Goal: Task Accomplishment & Management: Complete application form

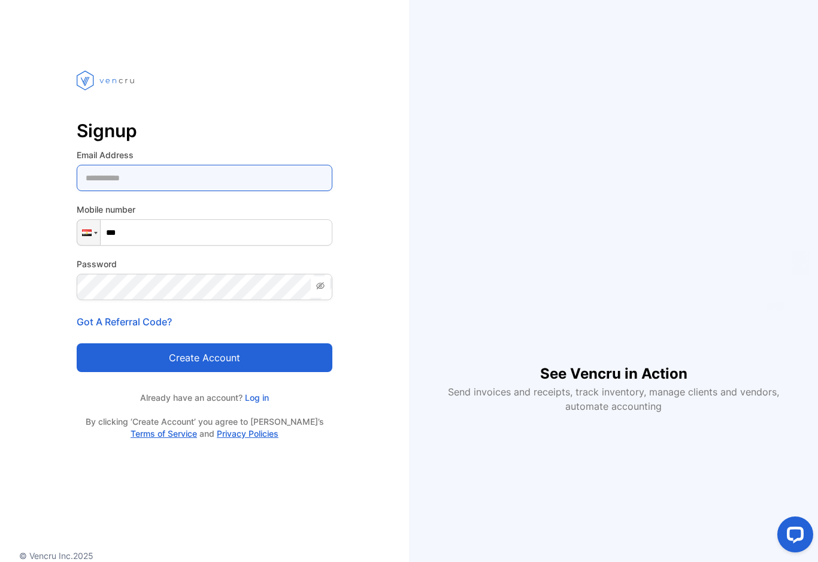
click at [298, 179] on Address-inputemail "email" at bounding box center [205, 178] width 256 height 26
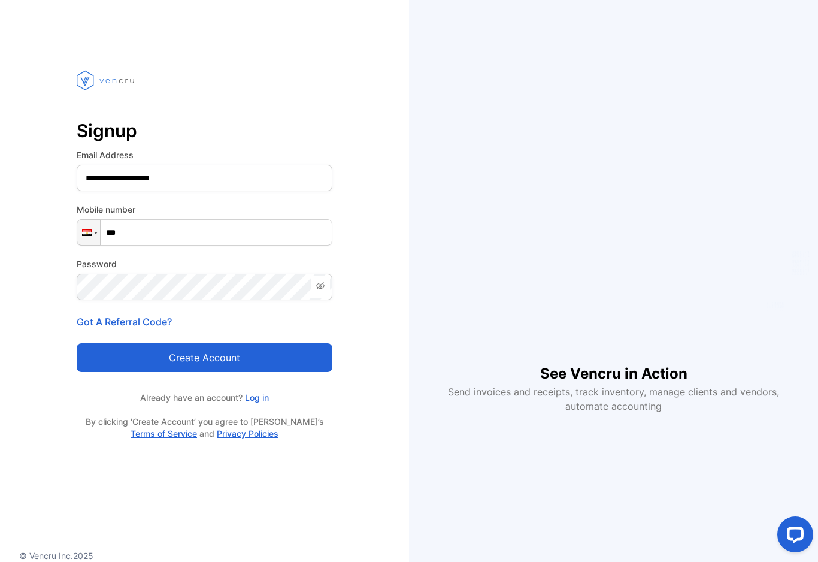
type Address-inputemail "**********"
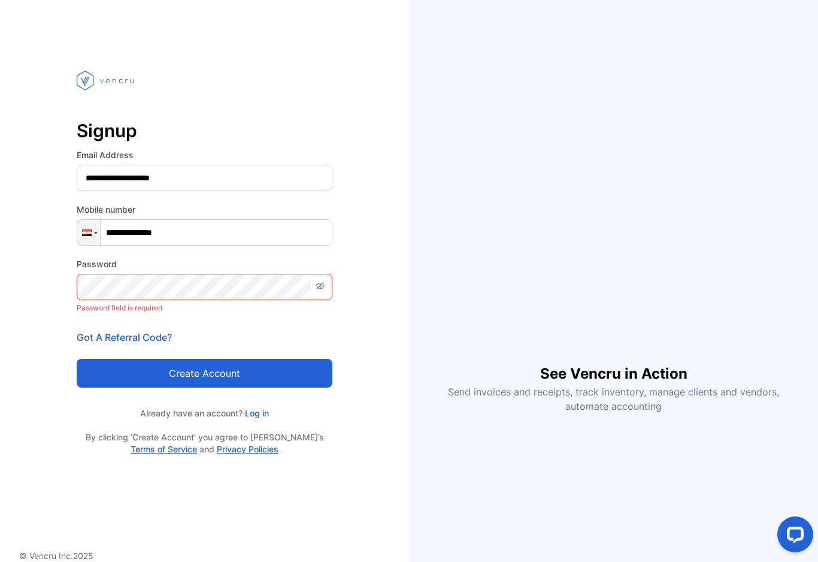
type input "**********"
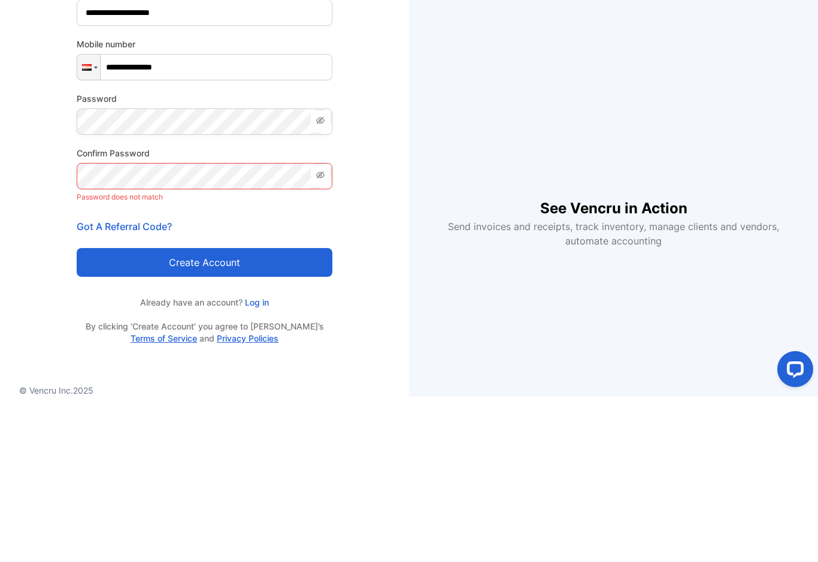
click at [327, 276] on span at bounding box center [320, 287] width 19 height 22
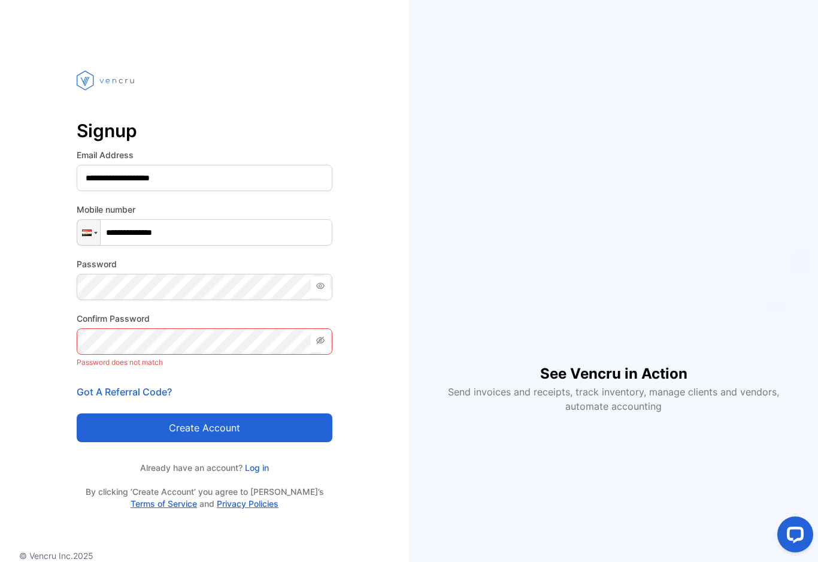
click at [319, 281] on icon at bounding box center [321, 286] width 10 height 10
click at [327, 276] on span at bounding box center [320, 287] width 19 height 22
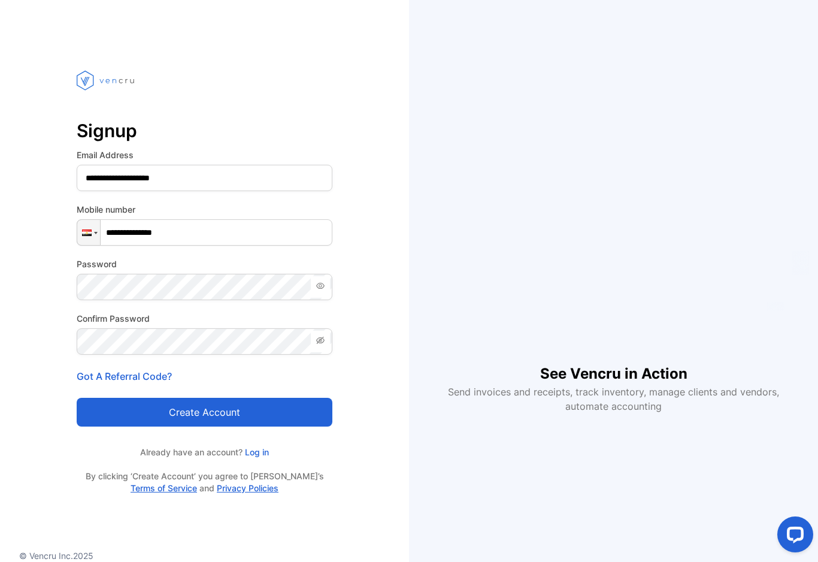
click at [298, 411] on div "**********" at bounding box center [205, 305] width 256 height 378
click at [289, 398] on button "Create account" at bounding box center [205, 412] width 256 height 29
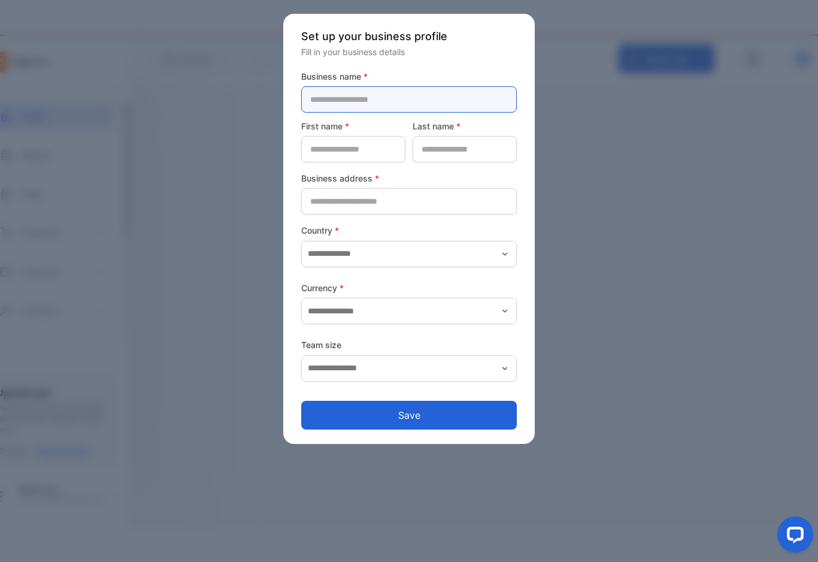
drag, startPoint x: 441, startPoint y: 101, endPoint x: 441, endPoint y: 86, distance: 15.6
click at [441, 86] on name-inputcompanyname "text" at bounding box center [409, 99] width 216 height 26
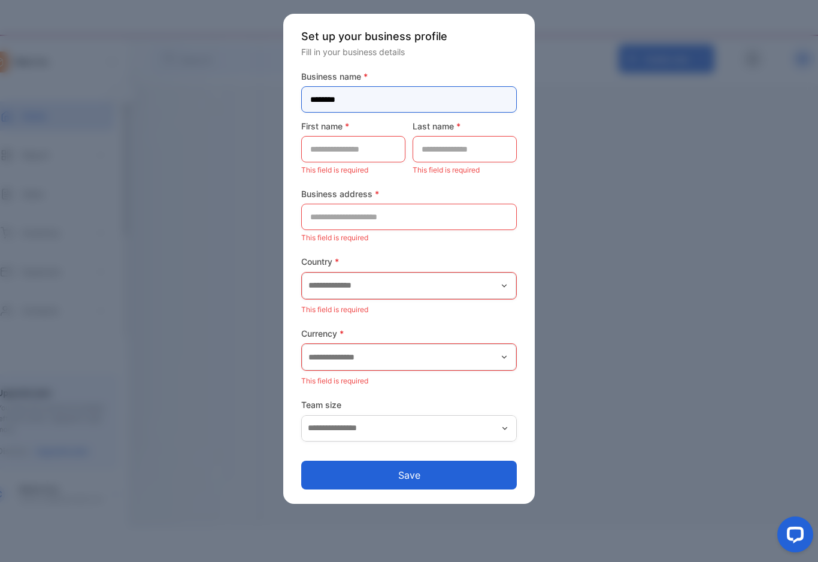
type name-inputcompanyname "********"
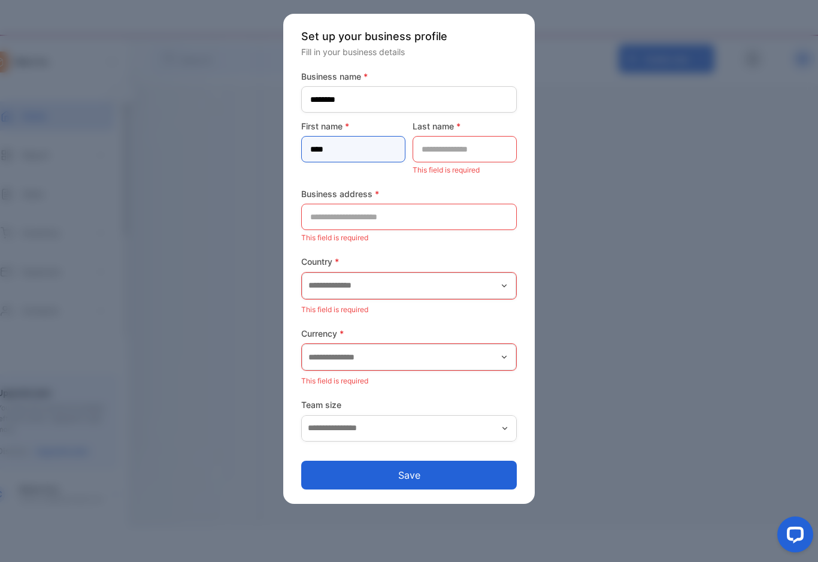
type name-inputfirstname "****"
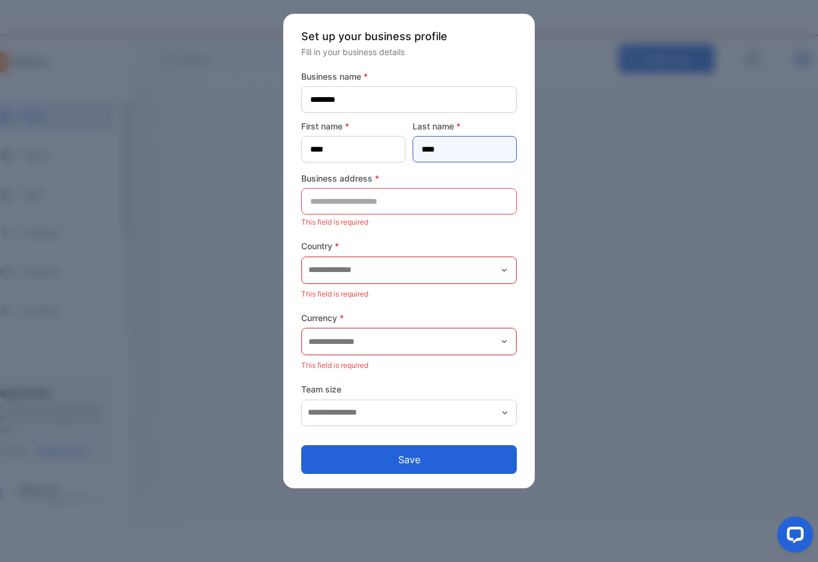
type name-inputlastname "****"
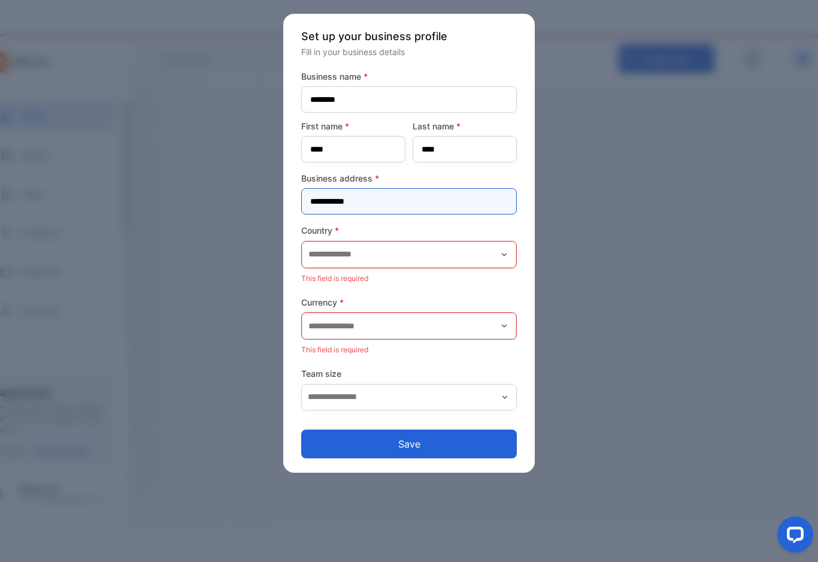
type address-inputaddress "**********"
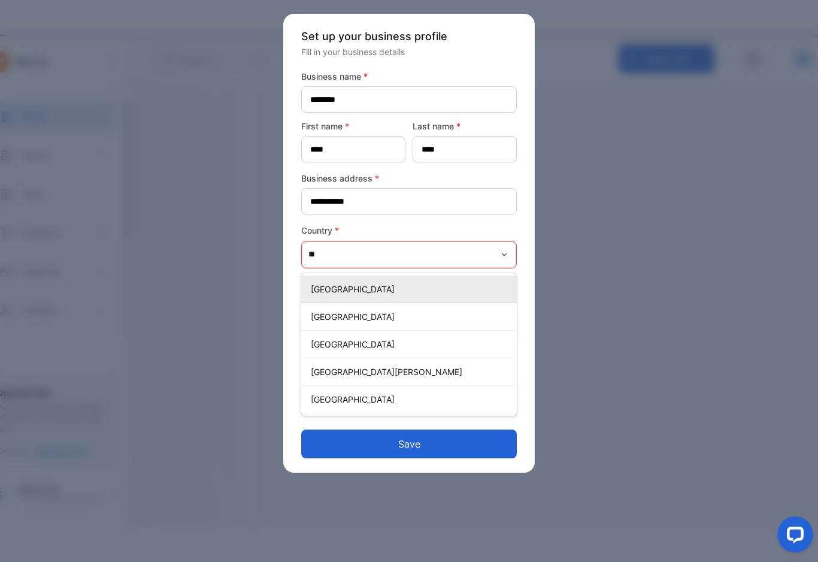
click at [463, 308] on div "[GEOGRAPHIC_DATA]" at bounding box center [409, 316] width 216 height 17
type input "*****"
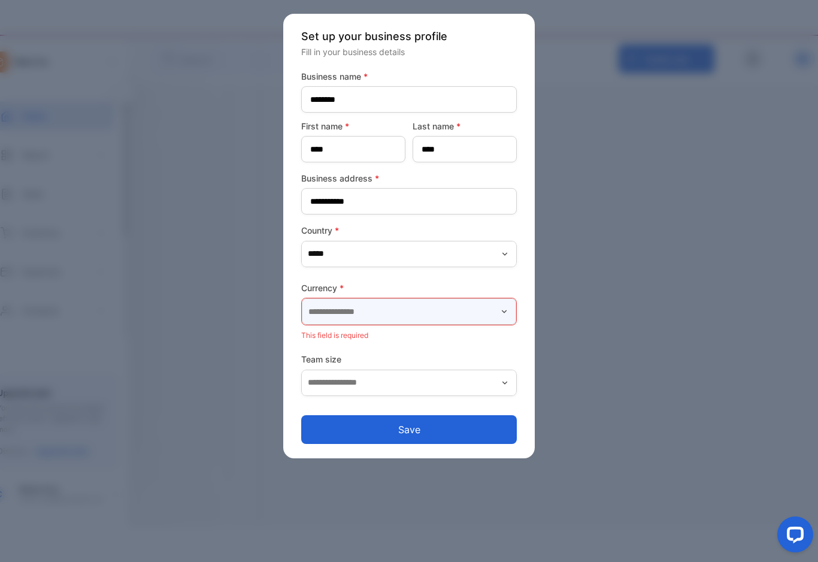
click at [490, 303] on input "text" at bounding box center [409, 311] width 214 height 26
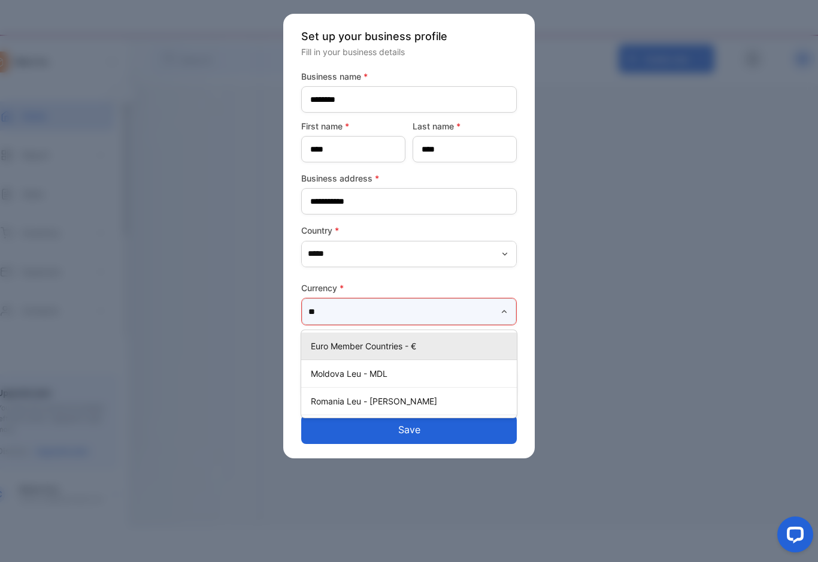
scroll to position [0, 0]
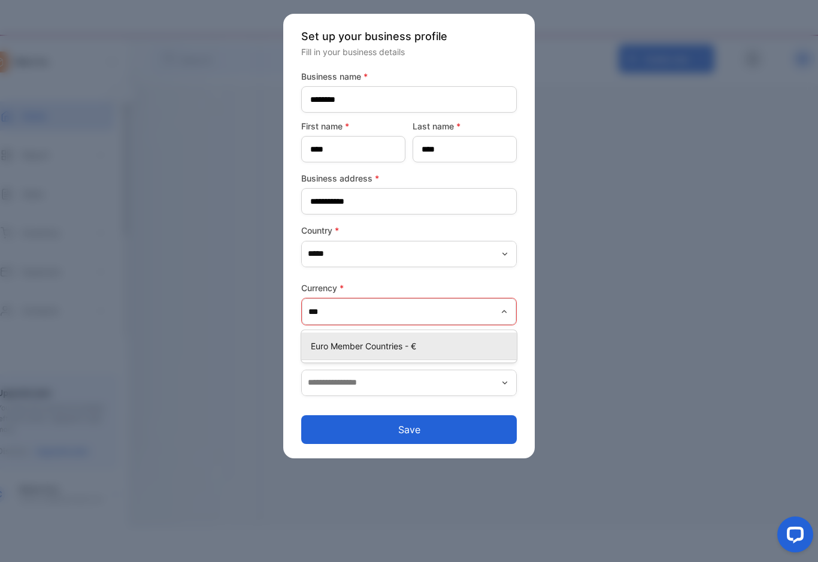
click at [469, 339] on p "Euro Member Countries - €" at bounding box center [411, 345] width 201 height 13
type input "**********"
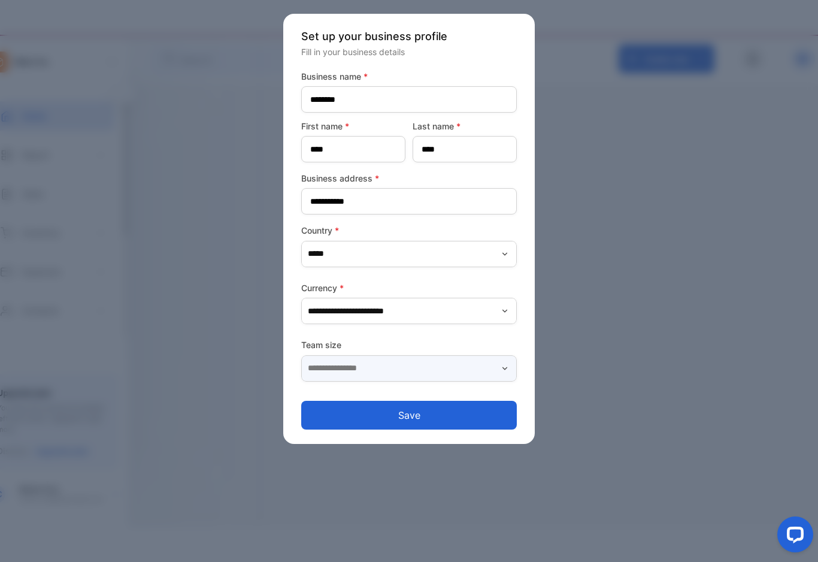
click at [504, 359] on input "text" at bounding box center [409, 368] width 216 height 26
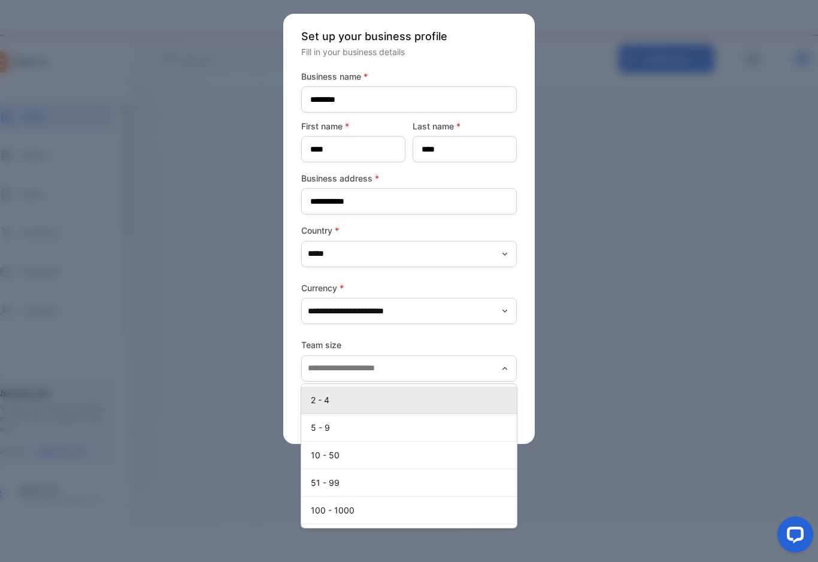
click at [484, 393] on p "2 - 4" at bounding box center [411, 399] width 201 height 13
type input "*****"
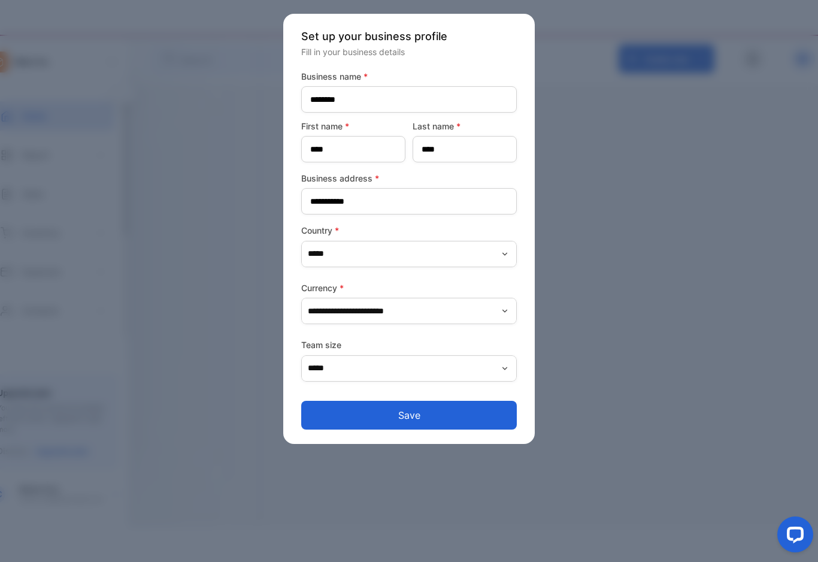
click at [468, 401] on button "Save" at bounding box center [409, 415] width 216 height 29
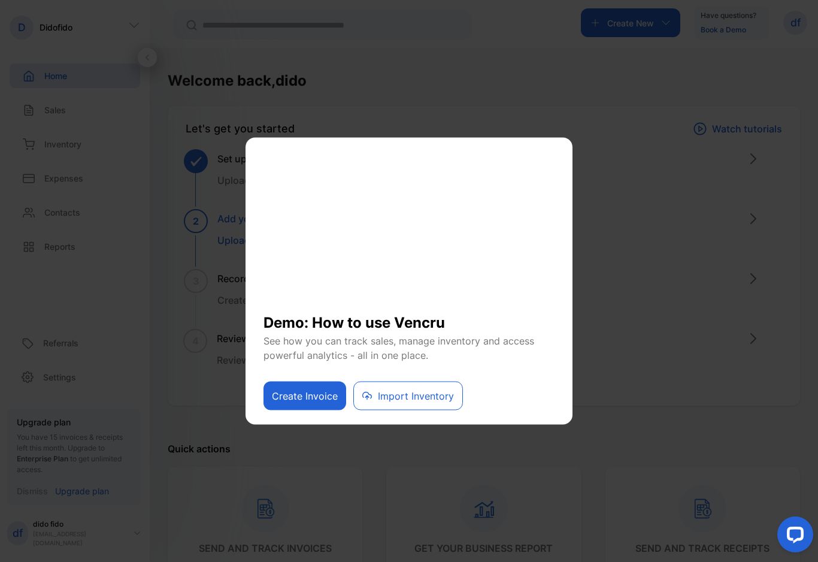
click at [327, 408] on button "Create Invoice" at bounding box center [304, 395] width 83 height 29
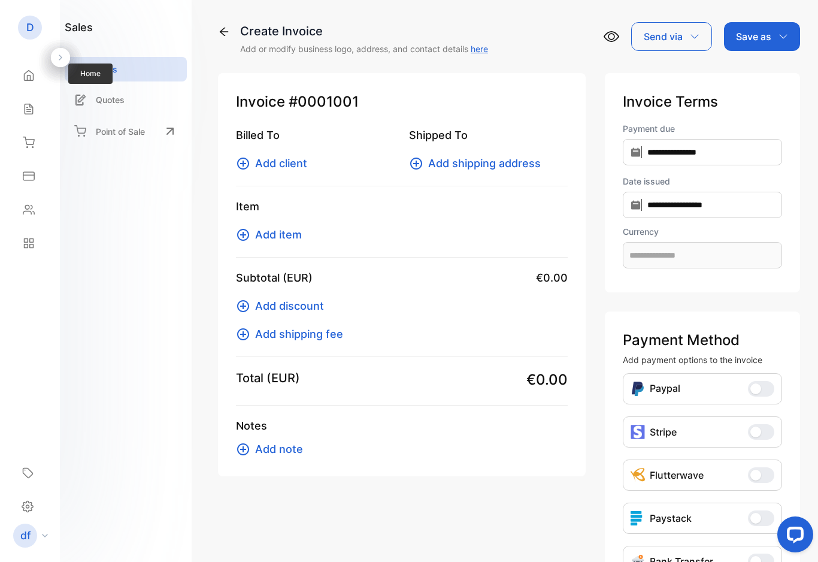
click at [30, 92] on div "Home Home" at bounding box center [30, 76] width 41 height 34
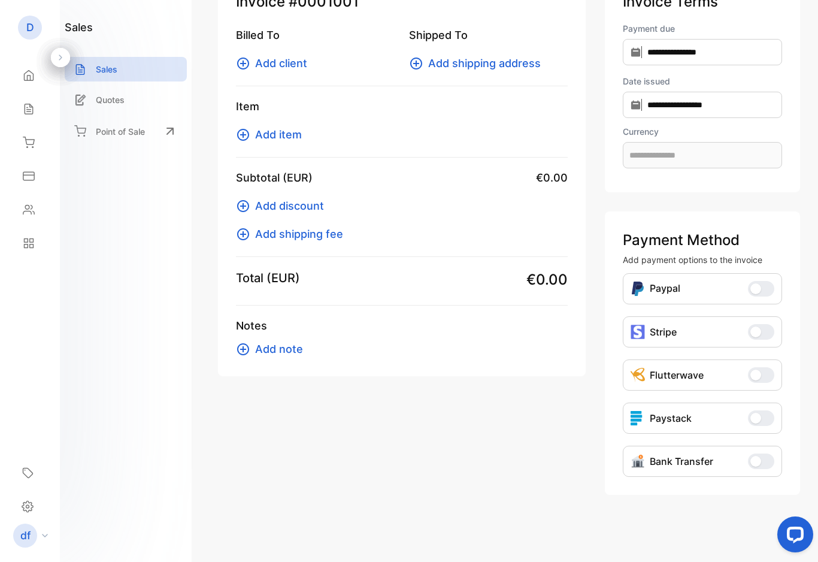
scroll to position [100, 0]
click at [759, 465] on button "Bank Transfer" at bounding box center [761, 461] width 26 height 16
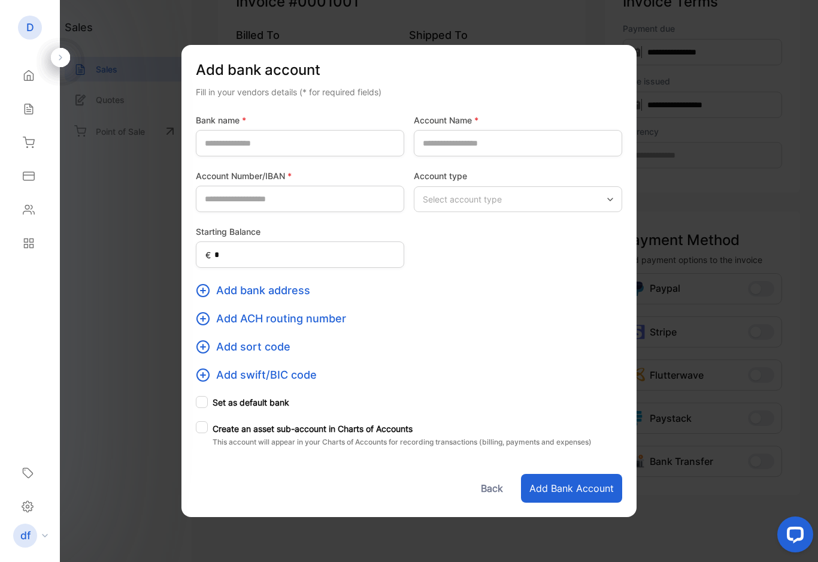
click at [703, 438] on div at bounding box center [409, 281] width 818 height 562
click at [492, 507] on div "Add bank account Fill in your vendors details (* for required fields) Bank name…" at bounding box center [408, 281] width 455 height 472
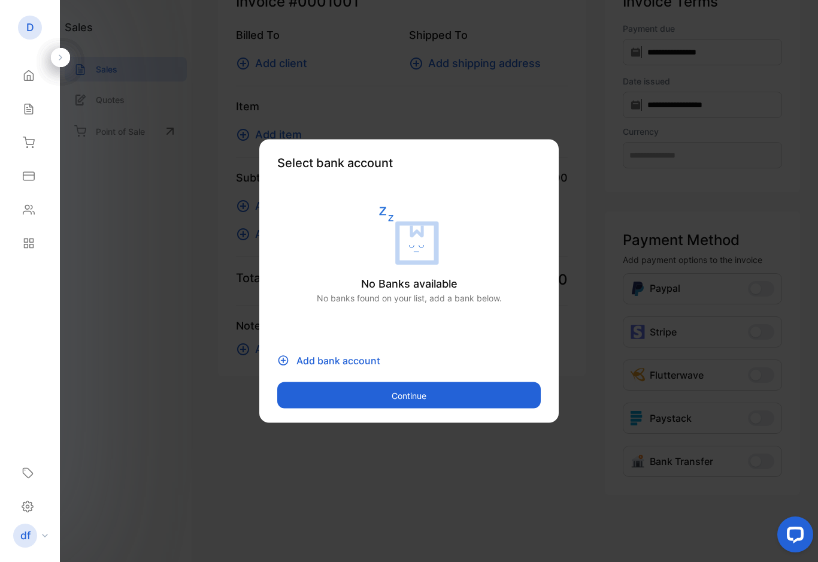
click at [375, 419] on div "Select bank account No Banks available No banks found on your list, add a bank …" at bounding box center [408, 281] width 299 height 283
click at [378, 408] on div "Select bank account No Banks available No banks found on your list, add a bank …" at bounding box center [408, 281] width 299 height 283
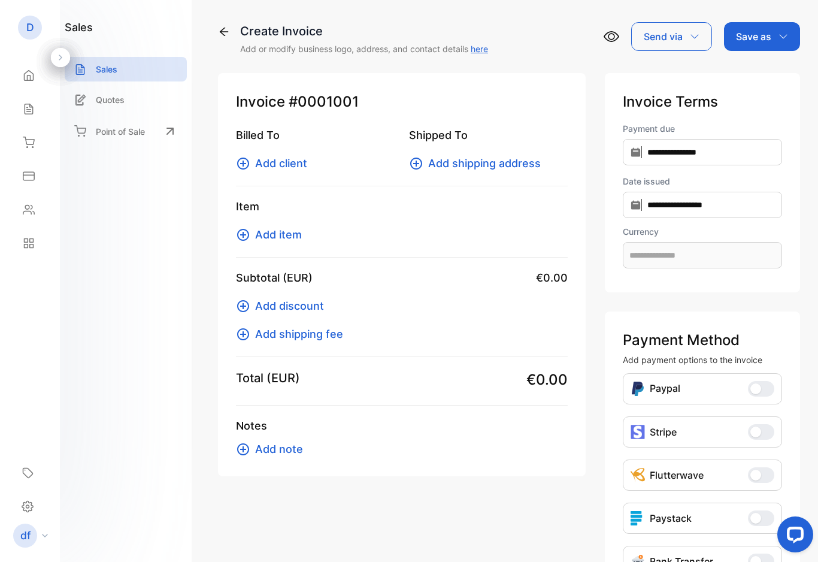
scroll to position [0, 0]
click at [113, 104] on p "Quotes" at bounding box center [110, 99] width 29 height 13
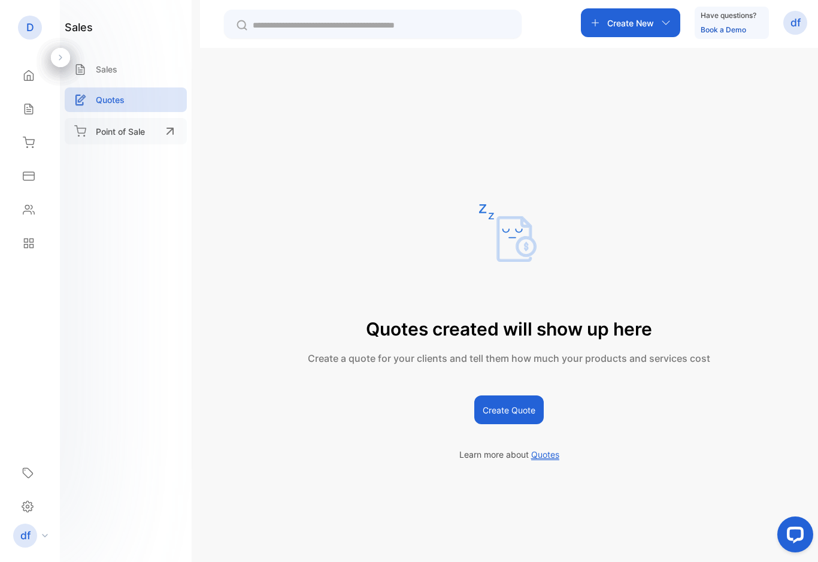
click at [93, 128] on div "Point of Sale" at bounding box center [126, 131] width 122 height 26
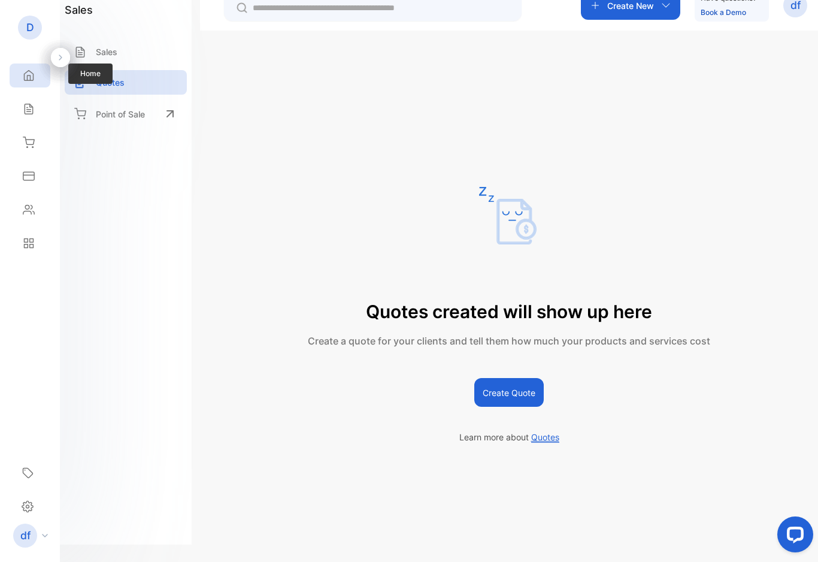
click at [19, 72] on div "Home" at bounding box center [30, 75] width 41 height 24
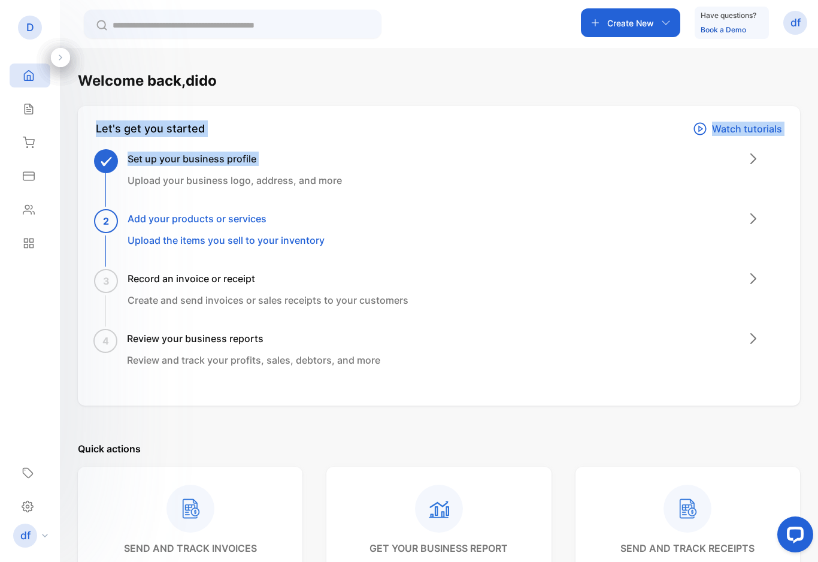
drag, startPoint x: 435, startPoint y: 87, endPoint x: 454, endPoint y: 170, distance: 85.5
click at [454, 170] on div "Welcome back, dido Let's get you started Watch tutorials Set up your business p…" at bounding box center [439, 552] width 722 height 965
click at [483, 98] on div "Welcome back, dido Let's get you started Watch tutorials Set up your business p…" at bounding box center [439, 552] width 722 height 965
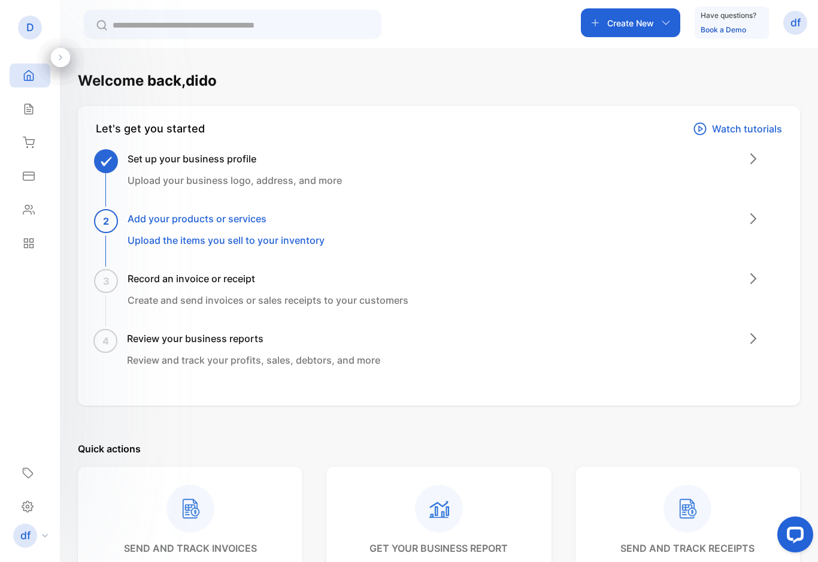
click at [345, 84] on div "Welcome back, dido" at bounding box center [439, 81] width 722 height 22
click at [757, 125] on p "Watch tutorials" at bounding box center [747, 129] width 70 height 14
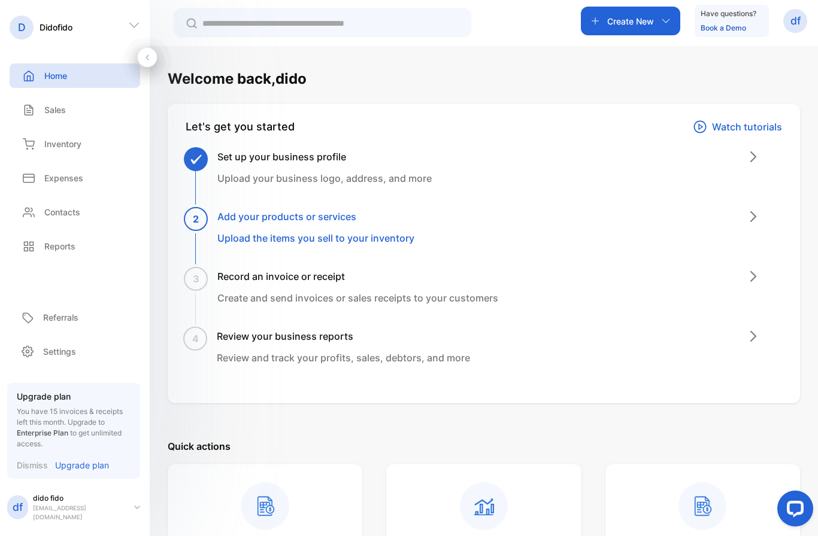
click at [138, 26] on icon at bounding box center [134, 25] width 12 height 12
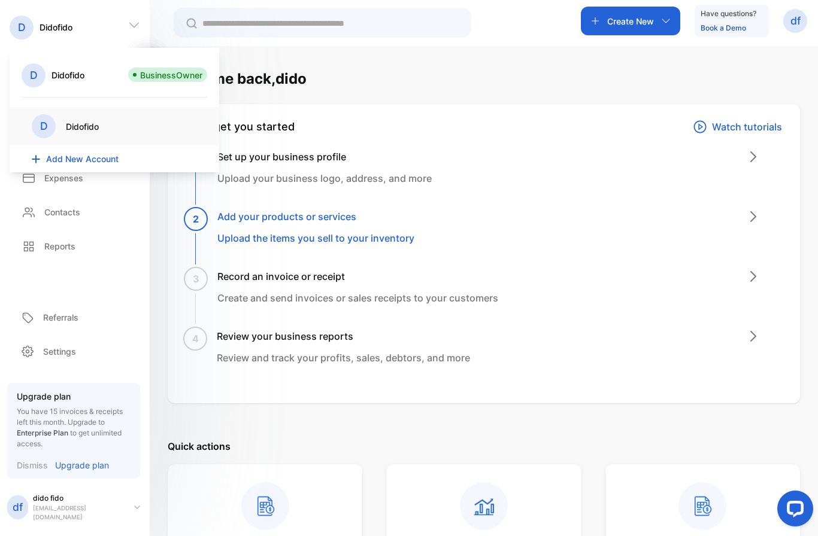
click at [133, 25] on icon at bounding box center [134, 25] width 12 height 12
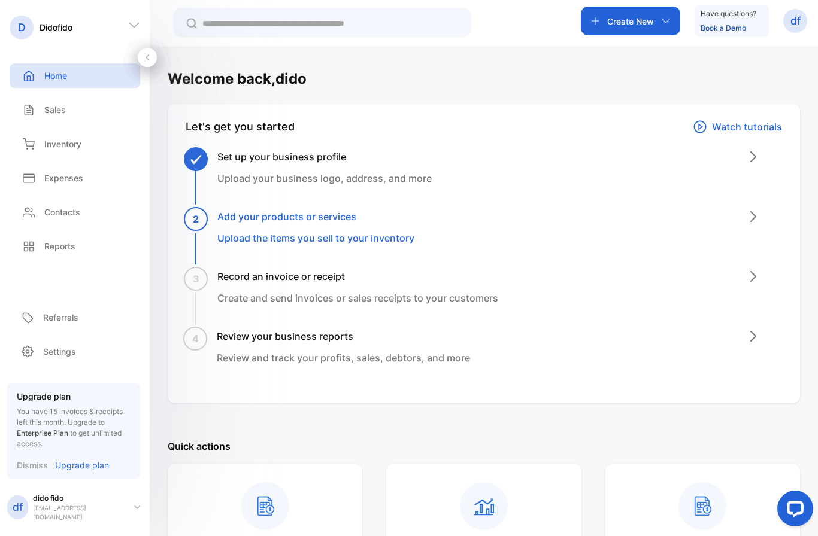
click at [742, 220] on div "2 Add your products or services Upload the items you sell to your inventory" at bounding box center [488, 240] width 587 height 60
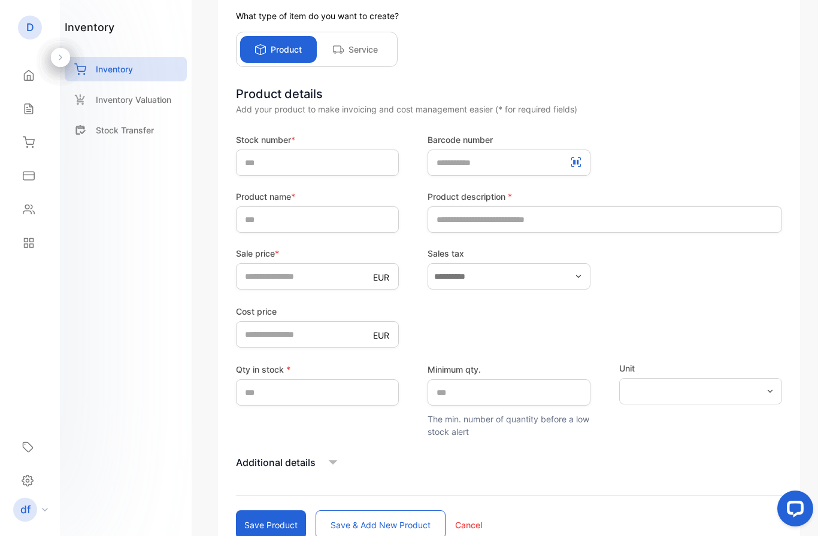
scroll to position [65, 0]
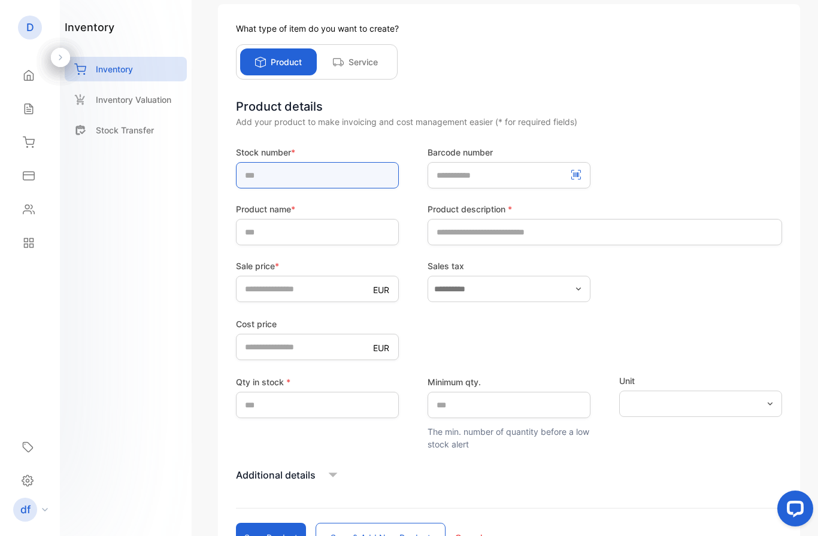
click at [363, 174] on input "text" at bounding box center [317, 175] width 163 height 26
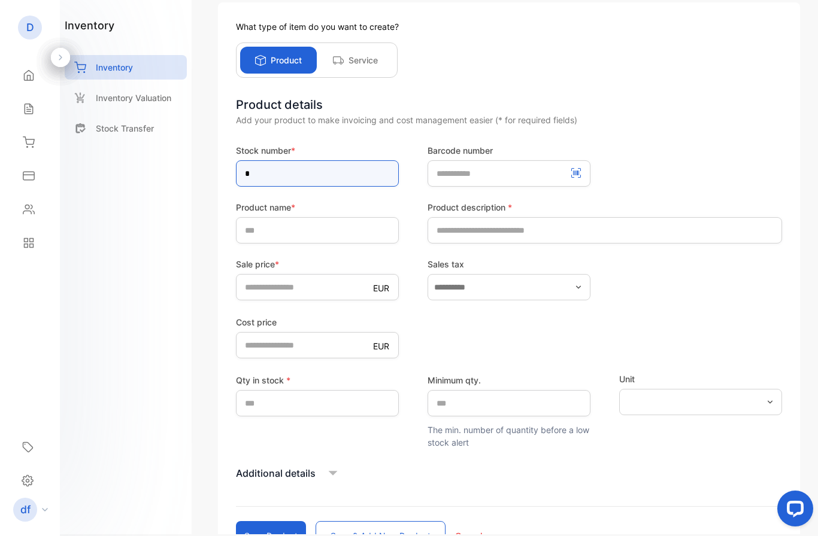
type input "*"
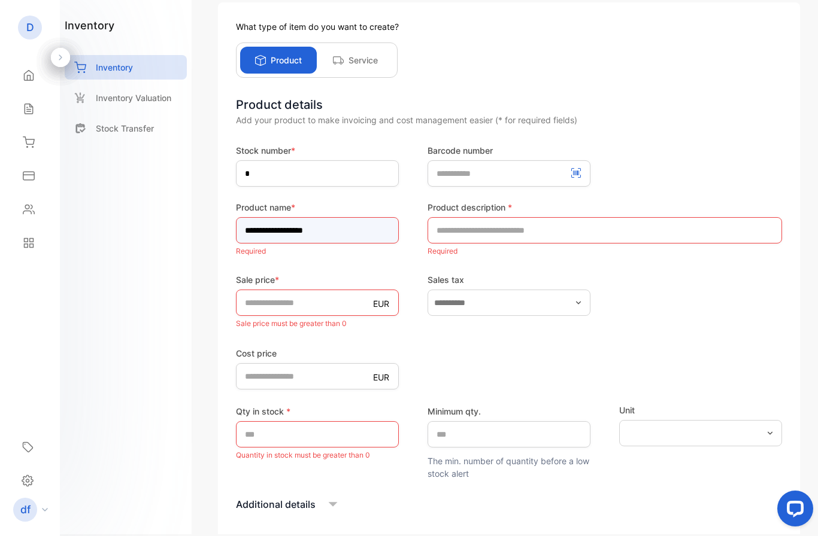
type input "**********"
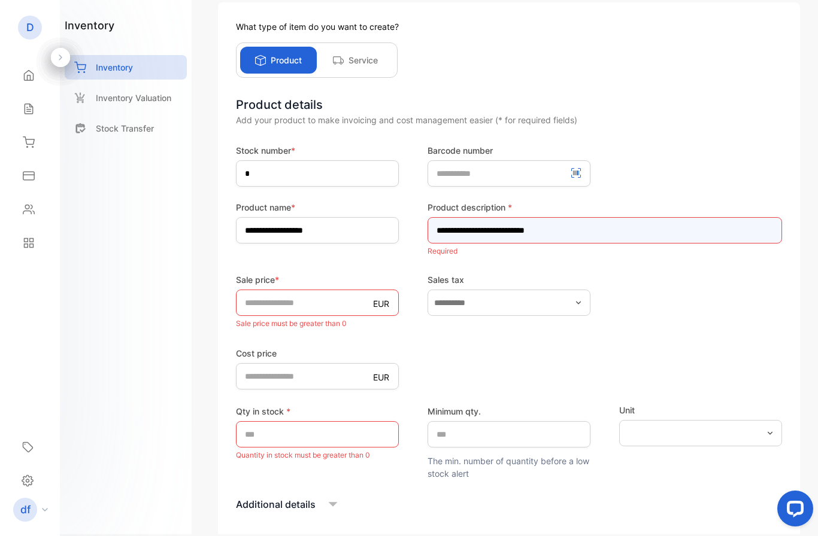
type input "**********"
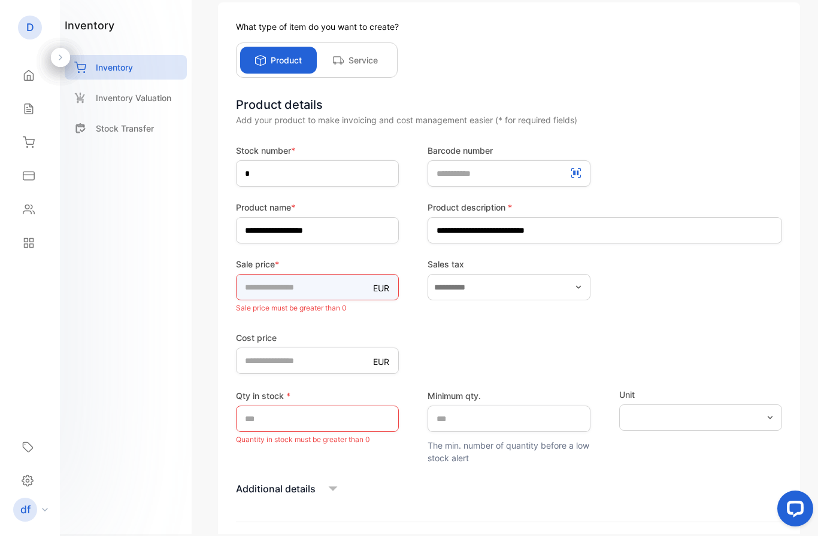
type input "***"
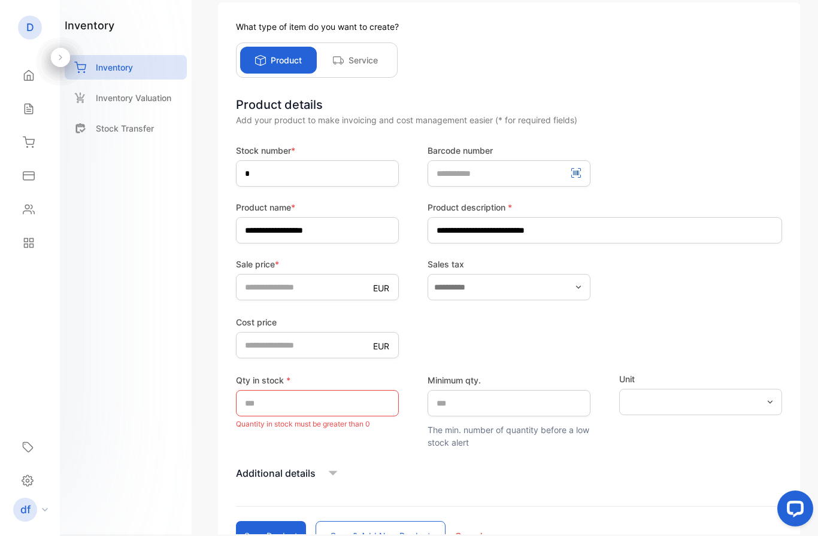
click at [578, 289] on icon "button" at bounding box center [579, 288] width 10 height 10
click at [495, 350] on p "Add New Tax" at bounding box center [479, 348] width 53 height 13
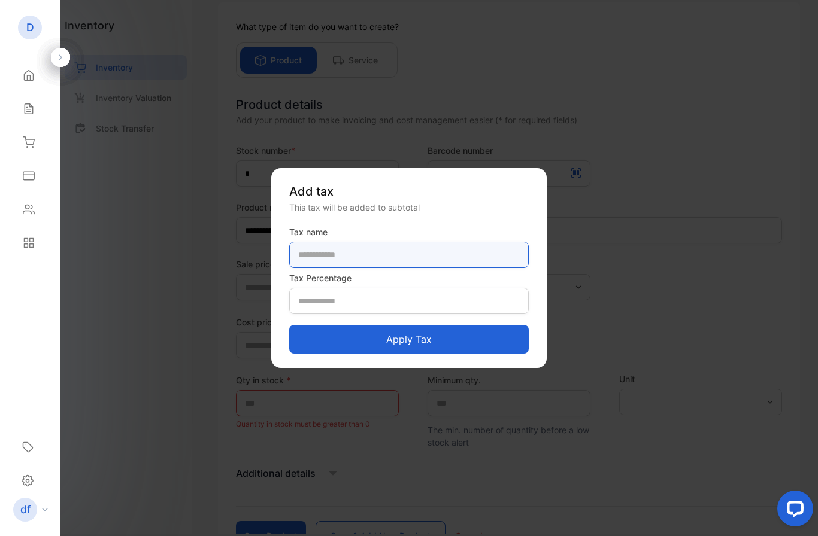
click at [471, 256] on name-inputTaxName "text" at bounding box center [408, 255] width 239 height 26
type name-inputTaxName "*"
type name-inputTaxName "***"
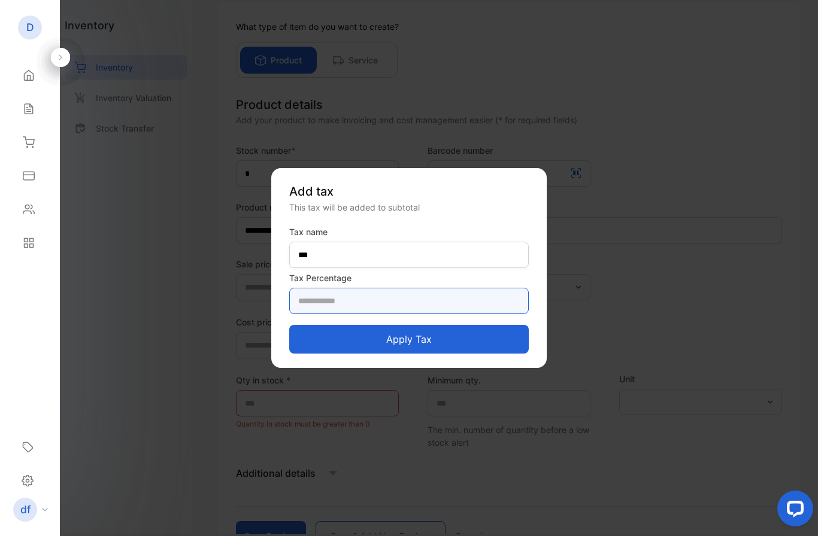
type Percentage-inputTaxPercentage "**"
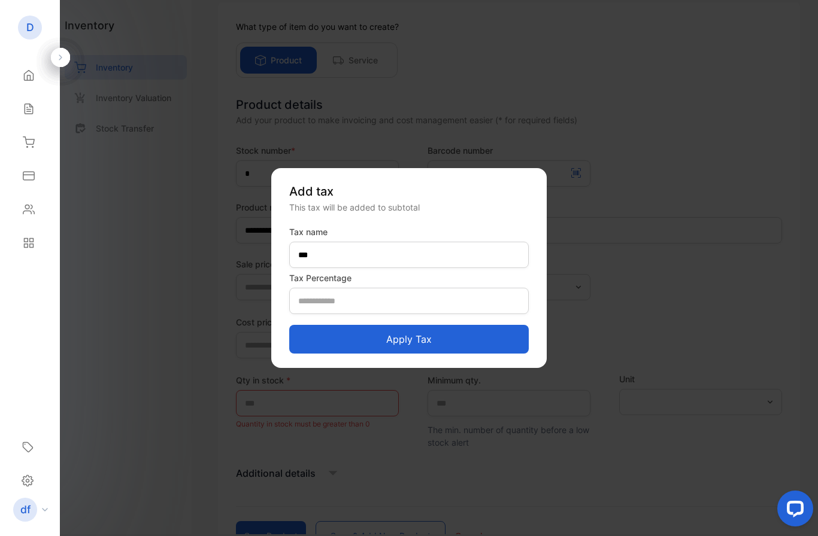
click at [439, 335] on button "Apply tax" at bounding box center [408, 339] width 239 height 29
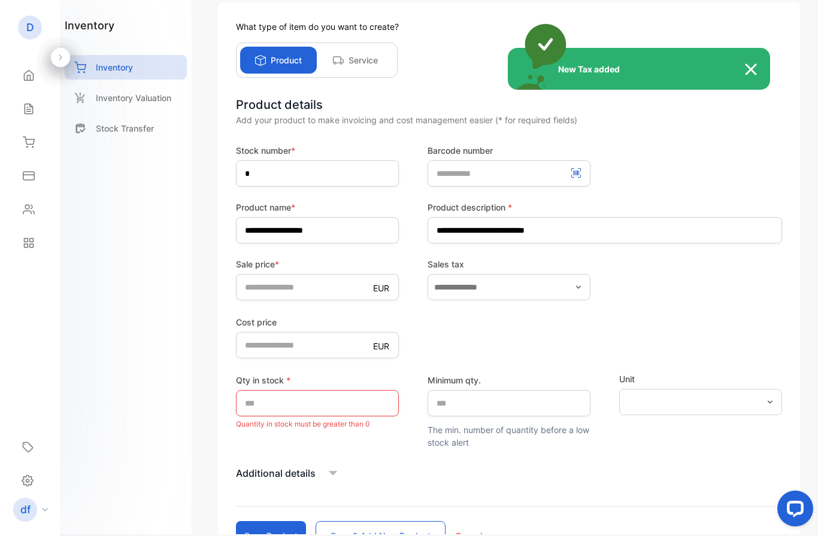
type input "*******"
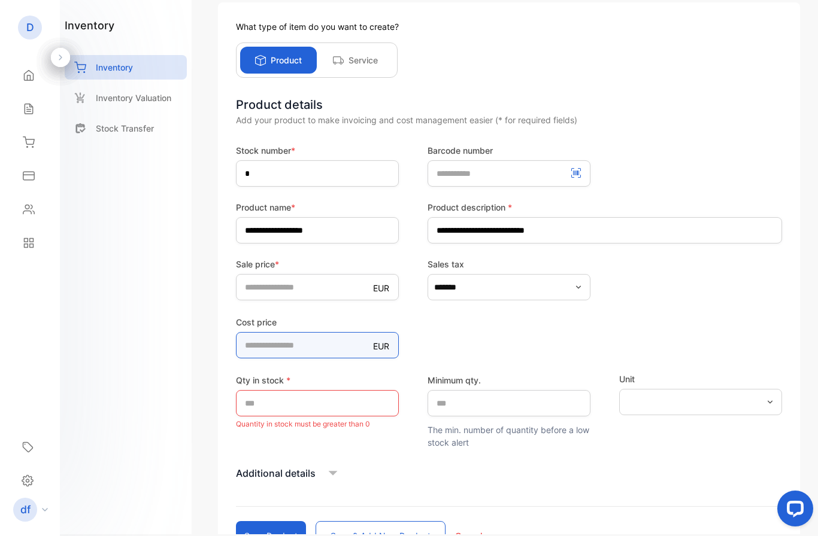
click at [305, 346] on price-inputcostofitem "*" at bounding box center [317, 345] width 163 height 26
click at [305, 345] on price-inputcostofitem "*" at bounding box center [317, 345] width 163 height 26
type price-inputcostofitem "**"
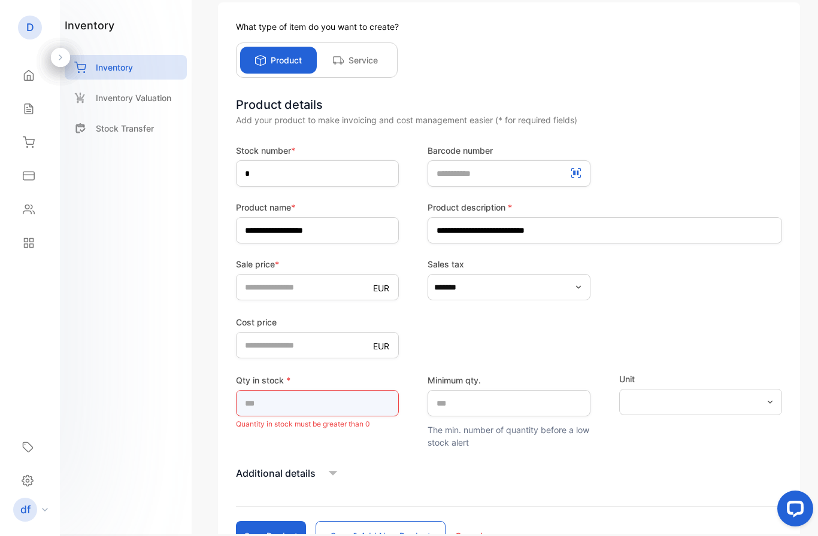
type input "*"
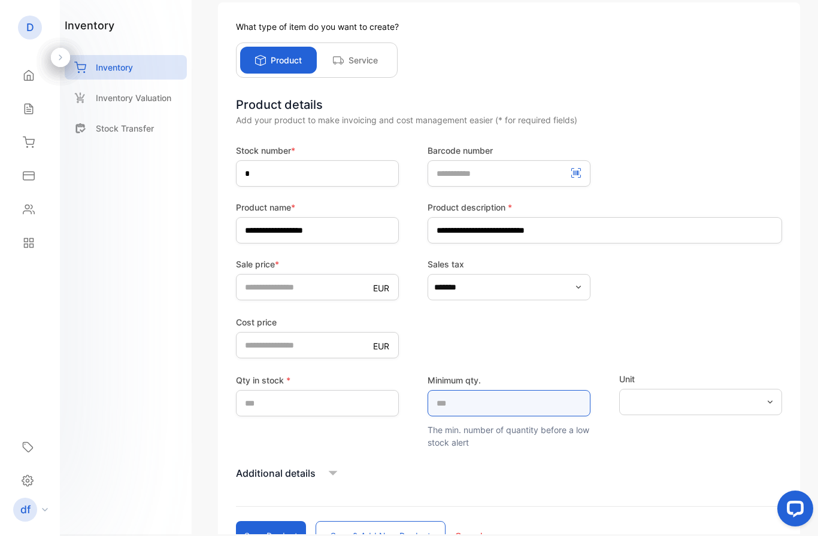
type qty\ "*"
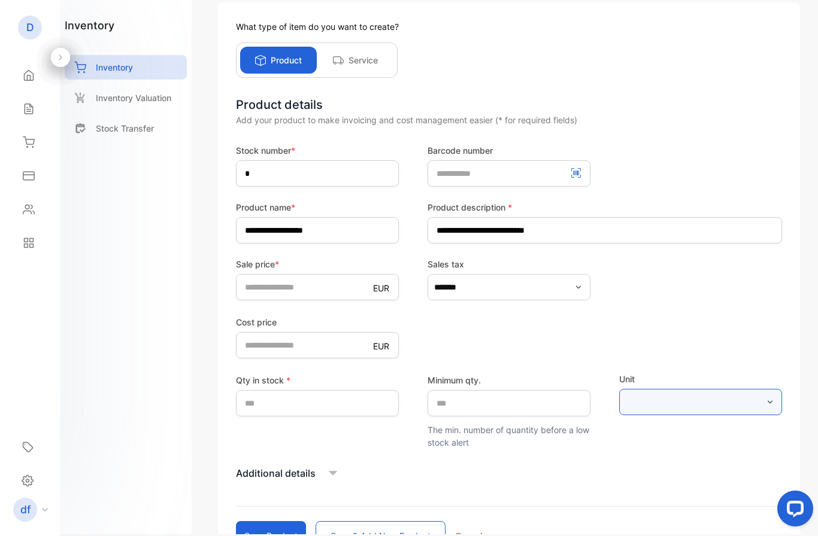
click at [672, 404] on input "text" at bounding box center [700, 402] width 163 height 26
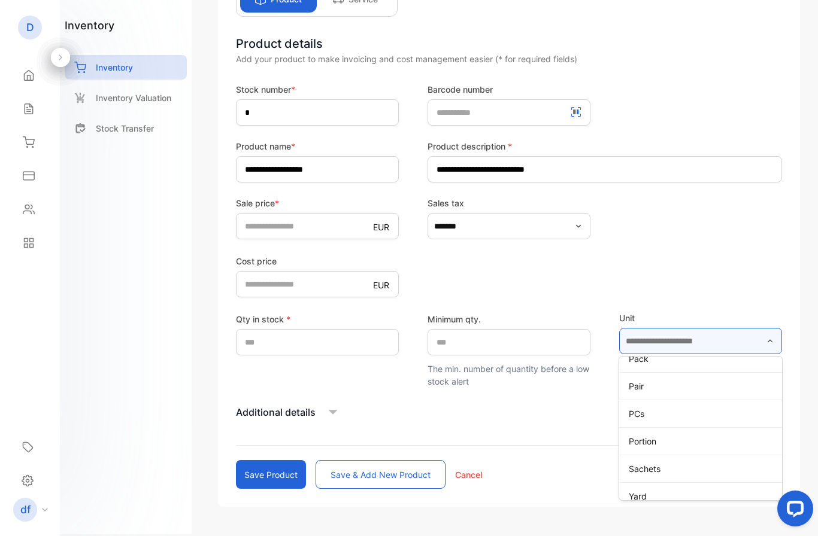
scroll to position [401, 0]
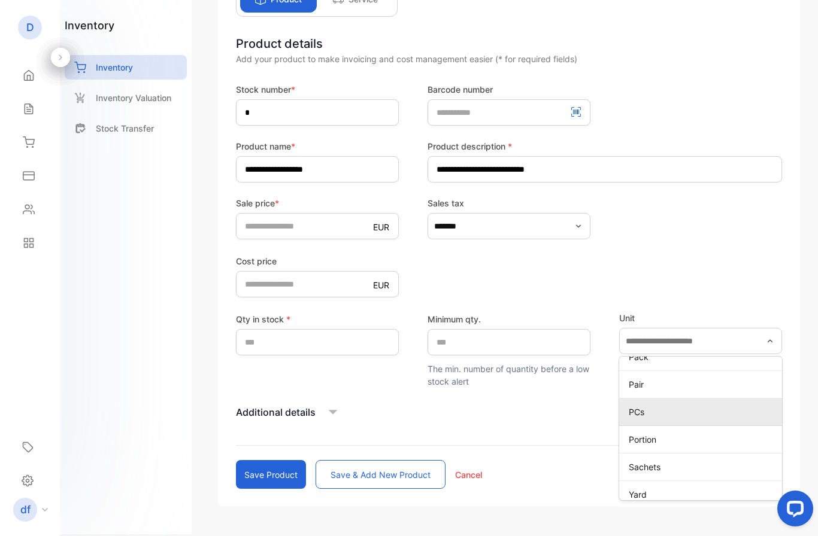
click at [678, 414] on p "PCs" at bounding box center [703, 412] width 148 height 13
type input "***"
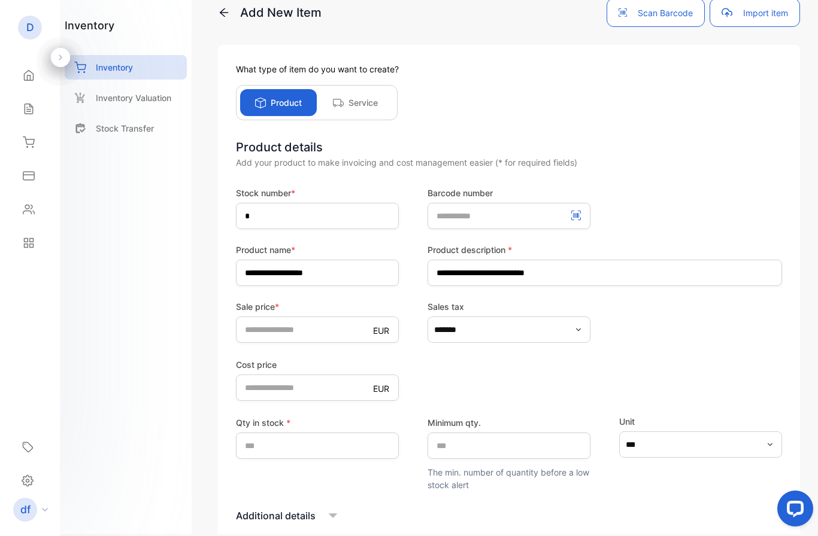
scroll to position [117, 0]
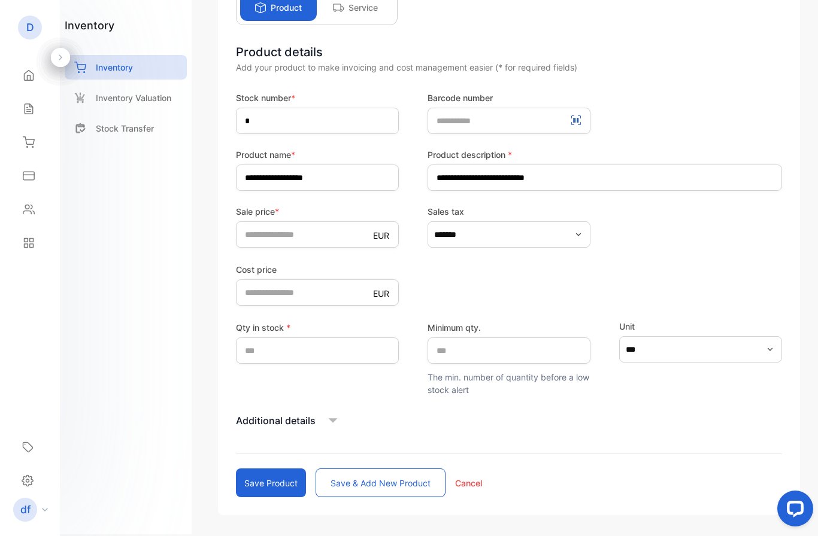
click at [284, 481] on button "Save product" at bounding box center [271, 483] width 70 height 29
type input "*"
type price-inputcostofitem "*"
type input "*"
type qty\ "*"
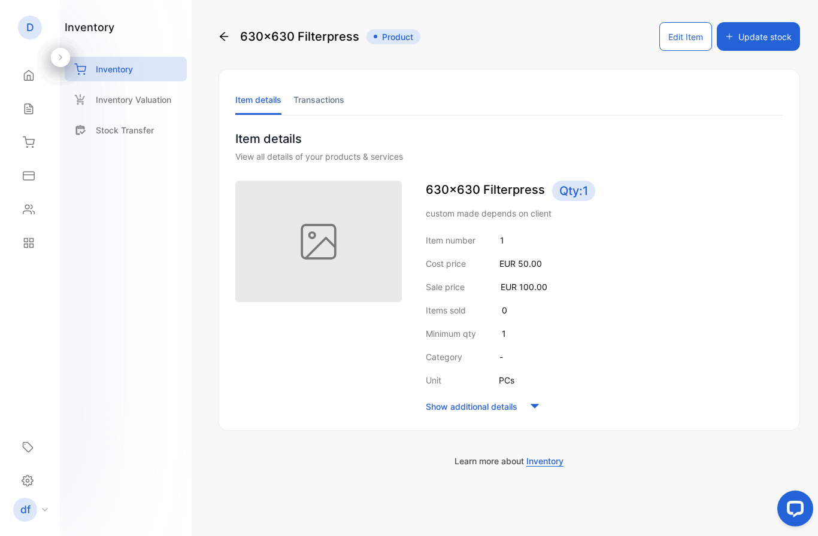
click at [302, 256] on img at bounding box center [318, 242] width 166 height 122
click at [304, 250] on img at bounding box center [318, 242] width 166 height 122
click at [537, 407] on icon at bounding box center [534, 406] width 9 height 5
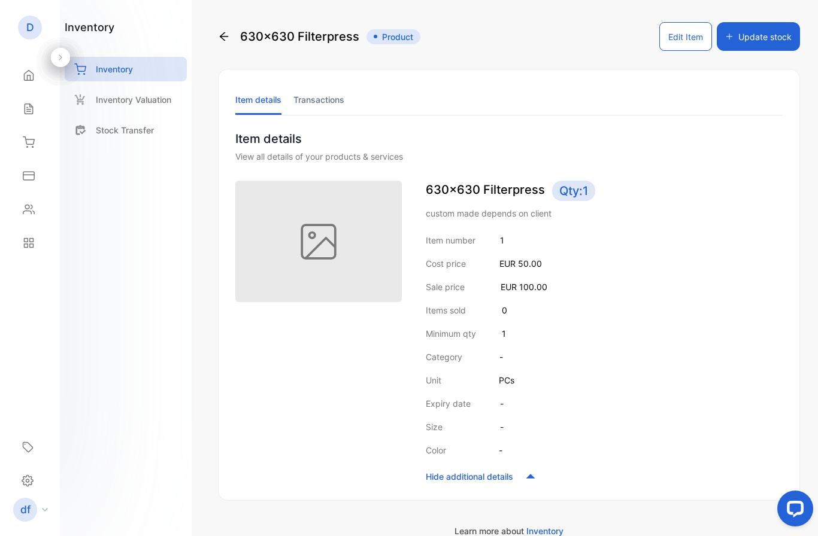
click at [305, 105] on li "Transactions" at bounding box center [318, 99] width 51 height 31
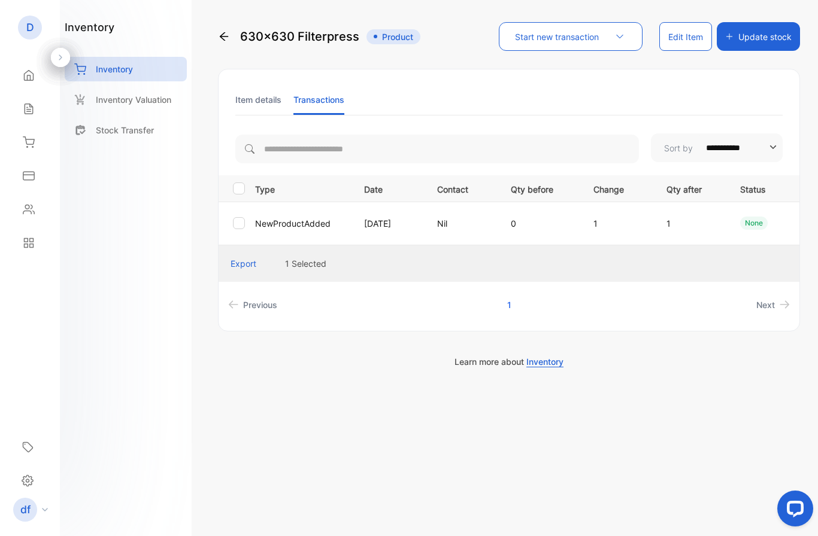
click at [671, 32] on button "Edit Item" at bounding box center [685, 36] width 53 height 29
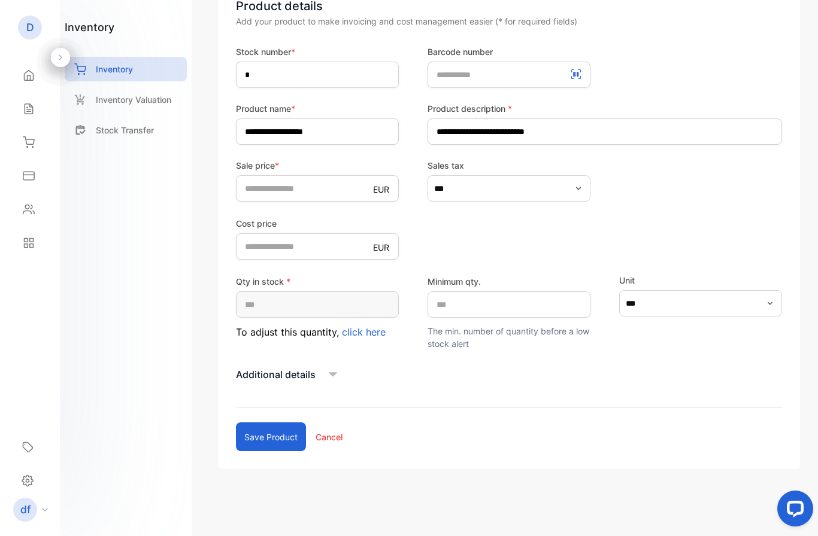
scroll to position [165, 0]
click at [336, 368] on icon at bounding box center [333, 375] width 18 height 18
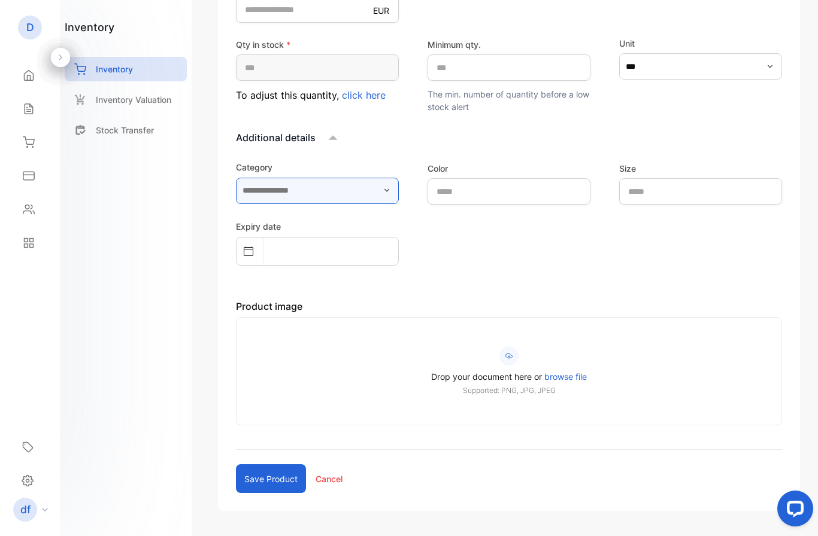
click at [379, 183] on input "text" at bounding box center [317, 191] width 163 height 26
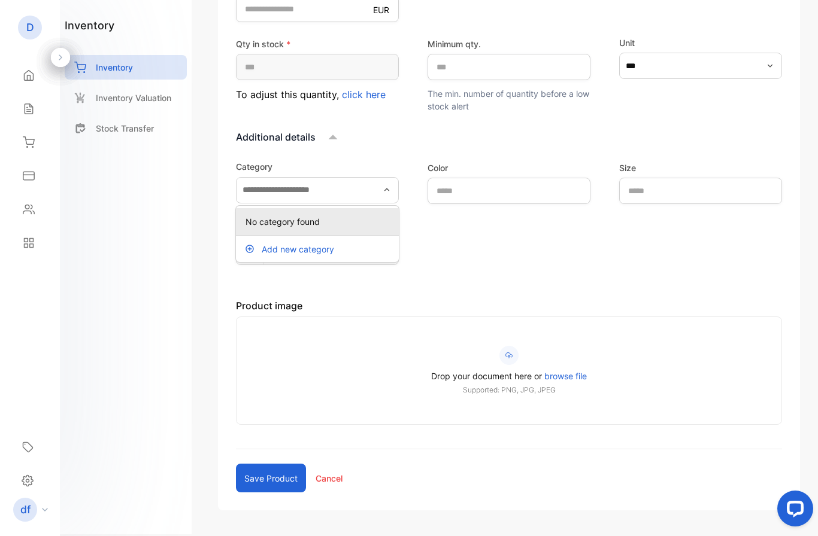
click at [477, 259] on div "Expiry date" at bounding box center [509, 242] width 546 height 47
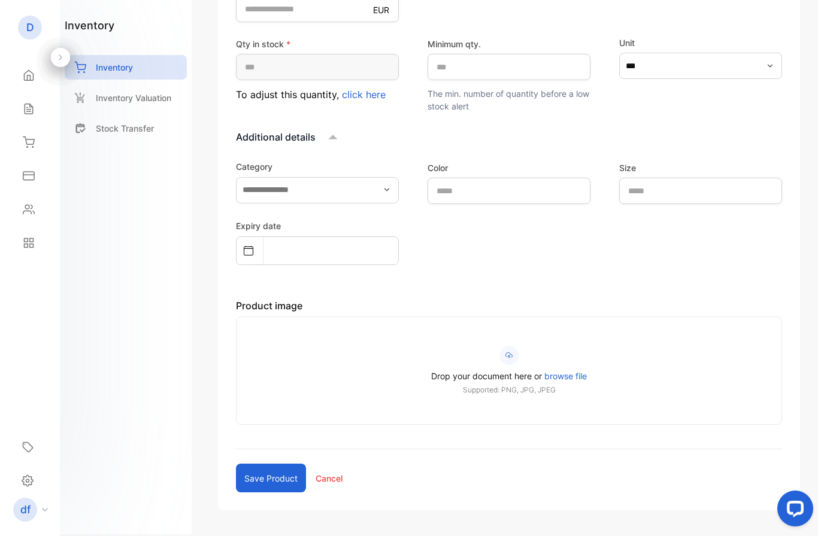
click at [524, 204] on div "Category Color Size Expiry date Product image Drop your document here or browse…" at bounding box center [509, 292] width 546 height 265
click at [523, 194] on input "text" at bounding box center [508, 191] width 163 height 26
type input "****"
click at [580, 381] on span "browse file" at bounding box center [565, 376] width 43 height 10
click at [0, 0] on input "Drop your document here or browse file Supported: PNG, JPG, JPEG" at bounding box center [0, 0] width 0 height 0
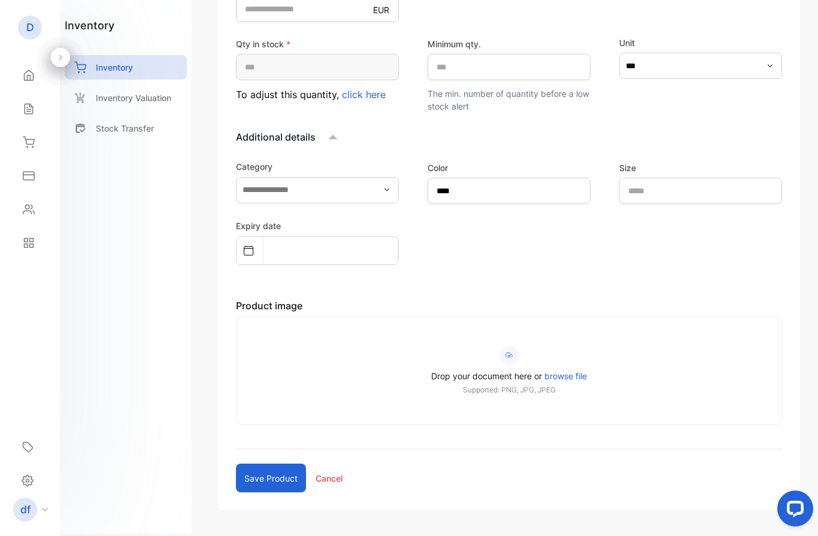
scroll to position [379, 0]
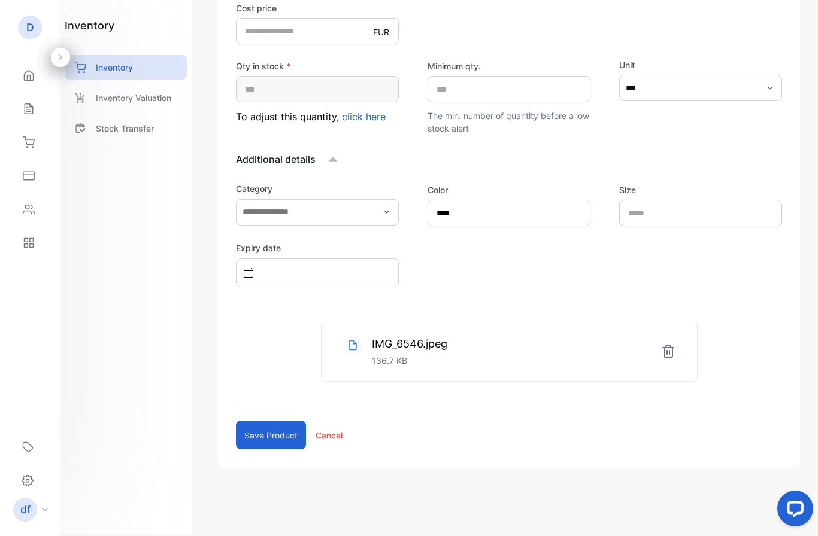
click at [293, 438] on button "Save product" at bounding box center [271, 435] width 70 height 29
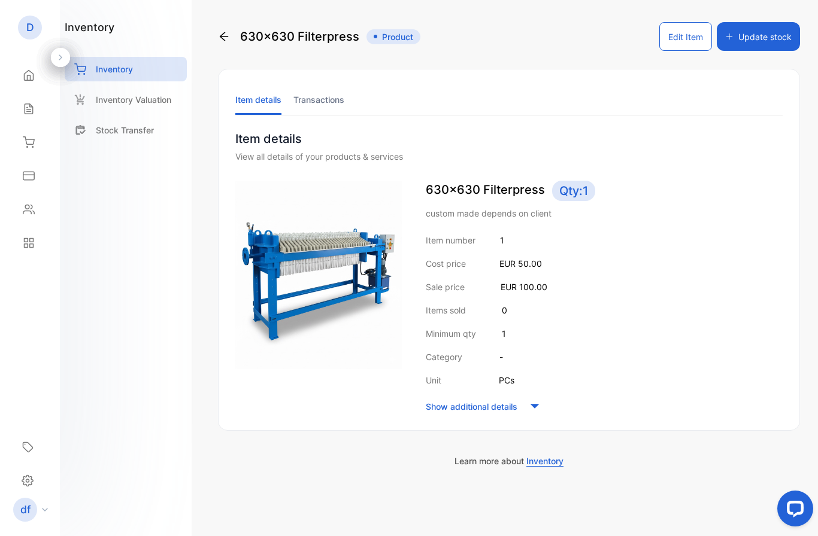
click at [128, 112] on div "Inventory Valuation" at bounding box center [126, 102] width 122 height 31
click at [131, 103] on p "Inventory Valuation" at bounding box center [133, 99] width 75 height 13
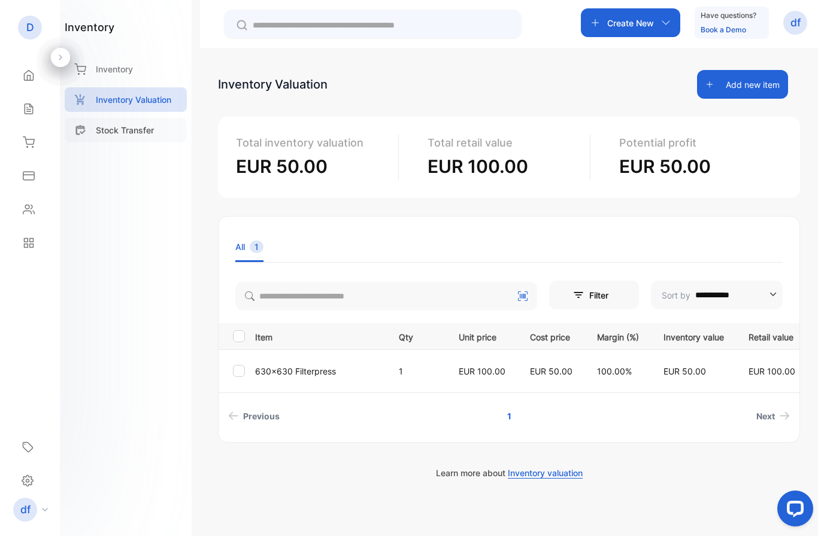
click at [132, 129] on p "Stock Transfer" at bounding box center [125, 130] width 58 height 13
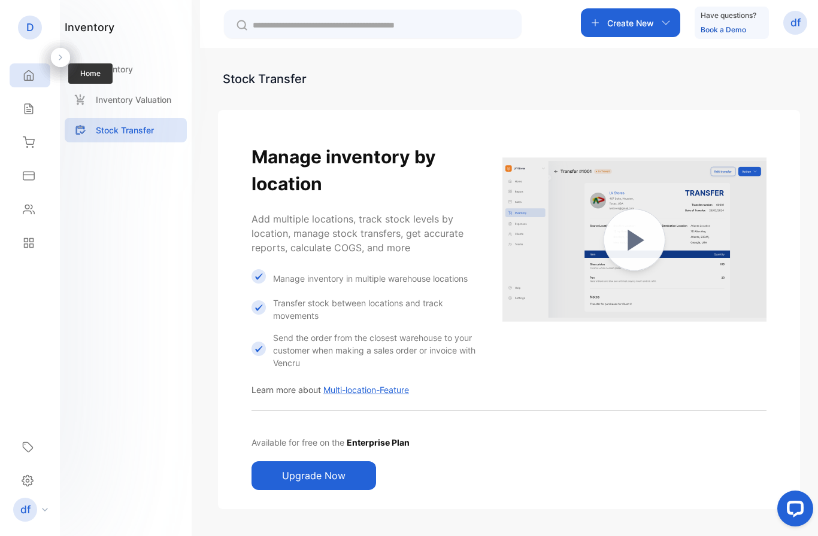
click at [34, 84] on div "Home" at bounding box center [30, 75] width 41 height 24
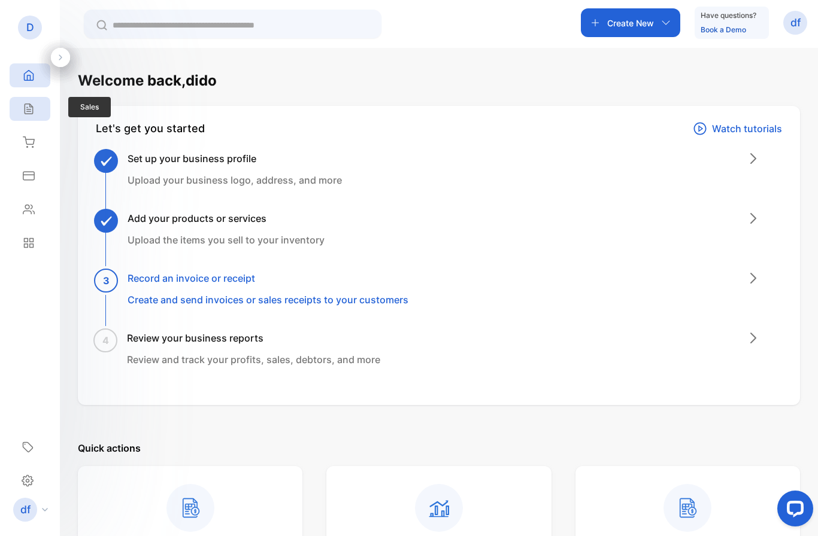
click at [36, 113] on div "Sales" at bounding box center [30, 109] width 41 height 24
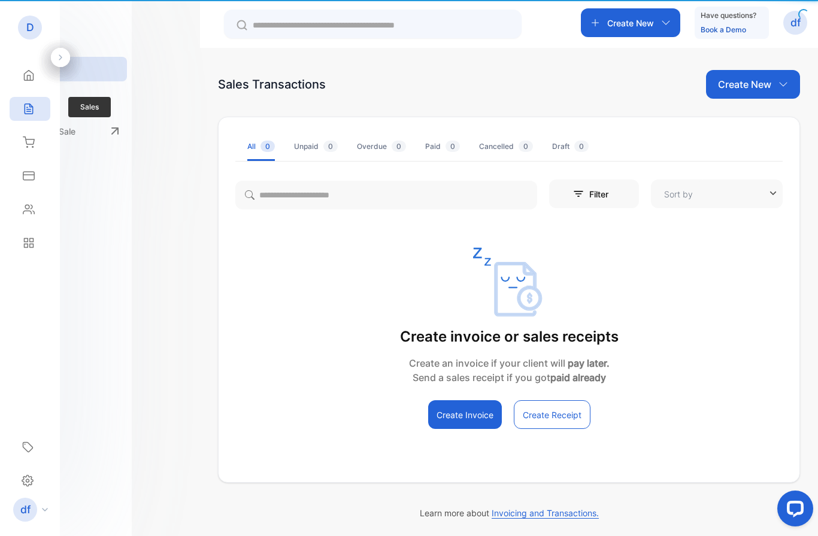
type input "**********"
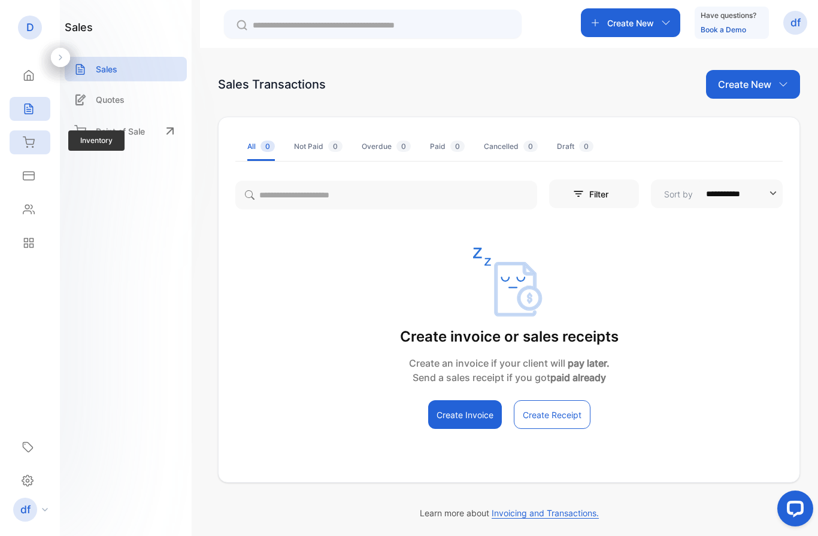
click at [34, 151] on div "Inventory" at bounding box center [30, 143] width 41 height 24
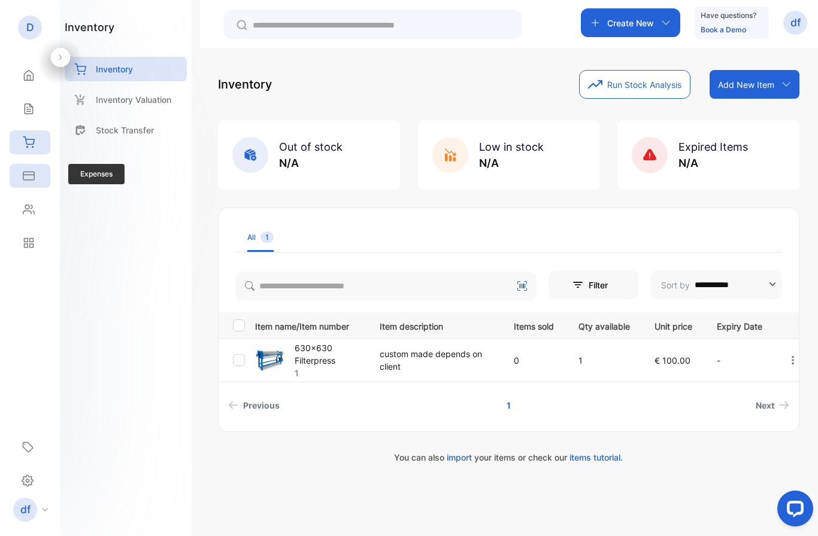
click at [34, 175] on icon at bounding box center [28, 176] width 11 height 8
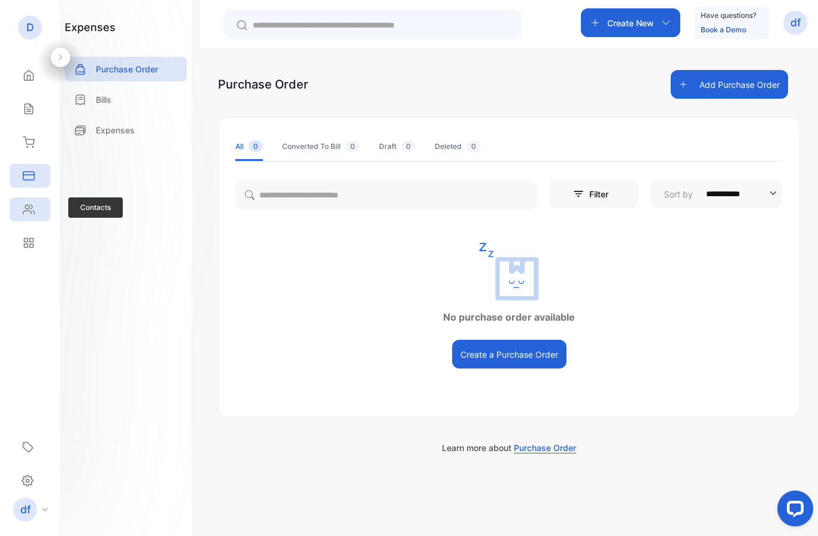
click at [32, 208] on icon at bounding box center [28, 209] width 11 height 9
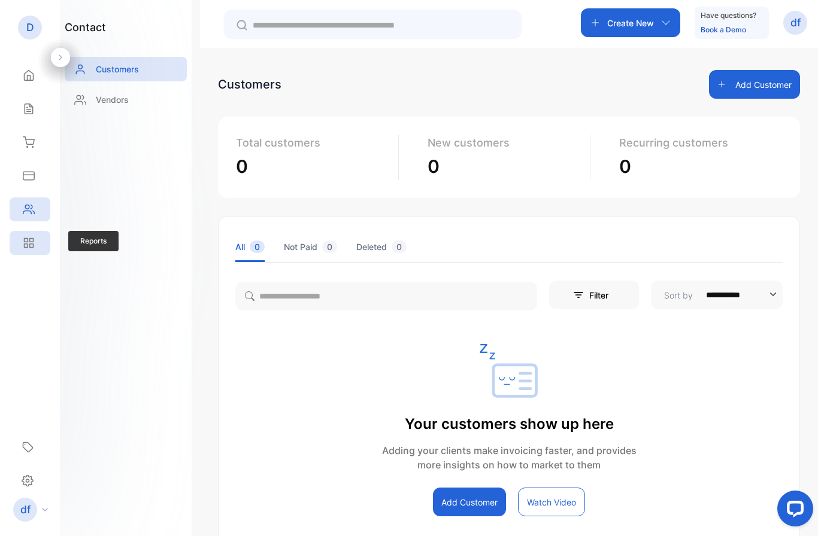
click at [31, 248] on icon at bounding box center [32, 246] width 4 height 4
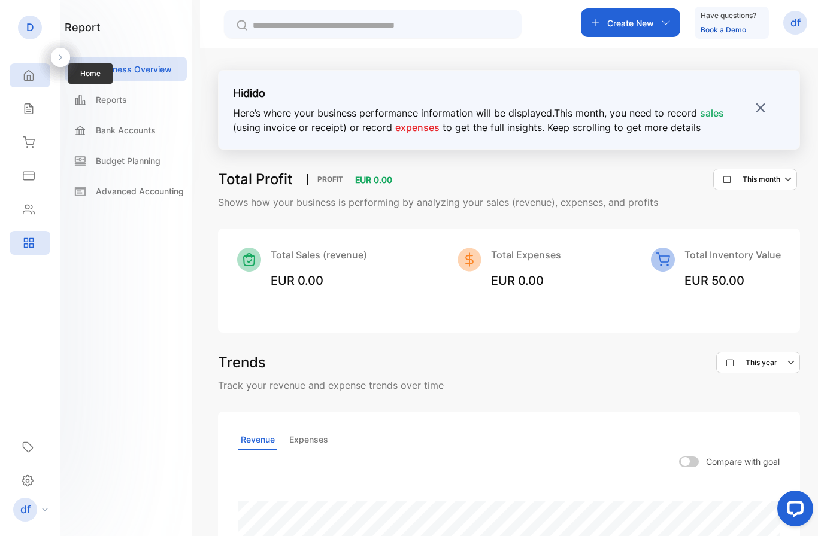
click at [40, 75] on div "Home" at bounding box center [30, 75] width 41 height 24
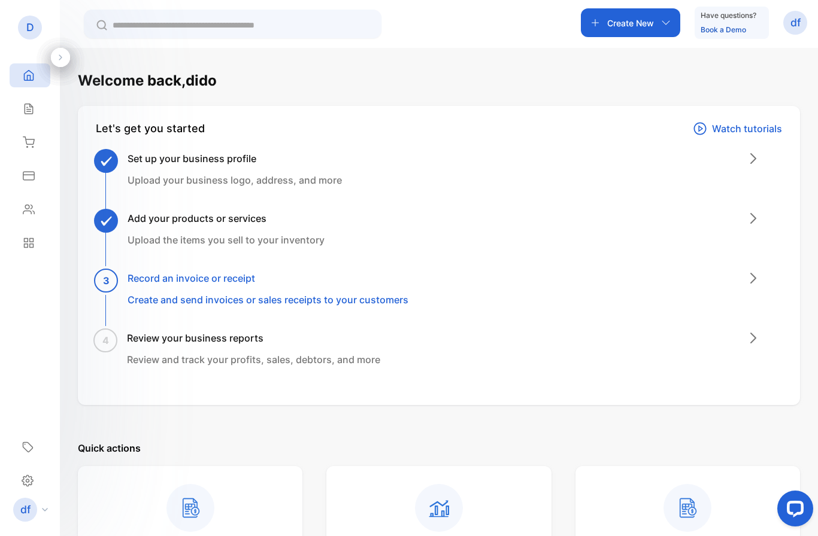
click at [748, 157] on icon at bounding box center [753, 158] width 14 height 14
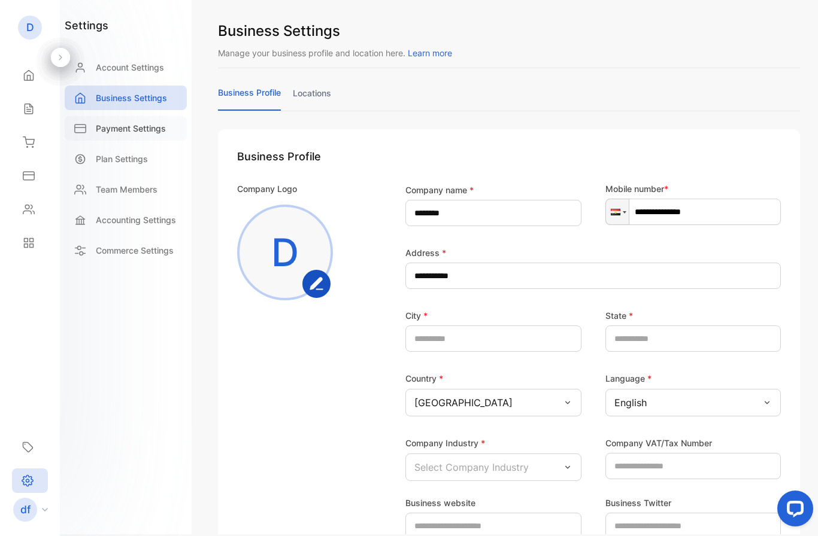
click at [147, 133] on p "Payment Settings" at bounding box center [131, 128] width 70 height 13
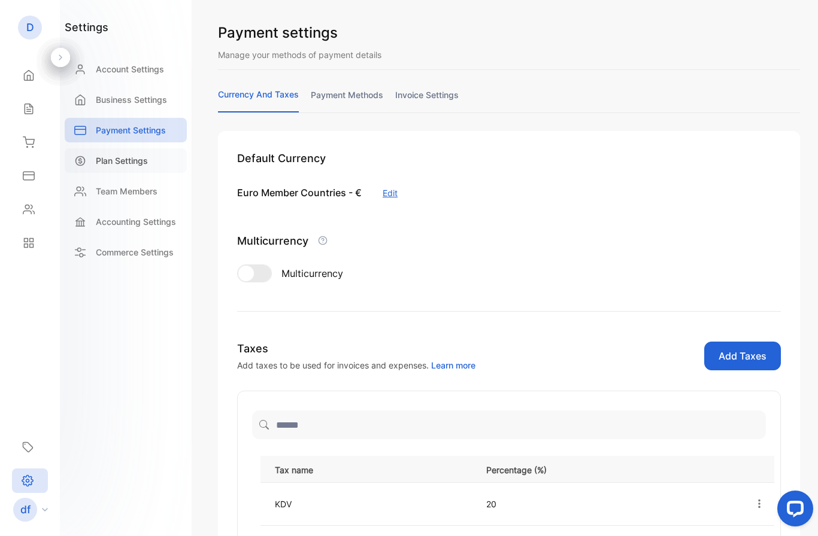
click at [140, 159] on p "Plan Settings" at bounding box center [122, 160] width 52 height 13
